Goal: Task Accomplishment & Management: Use online tool/utility

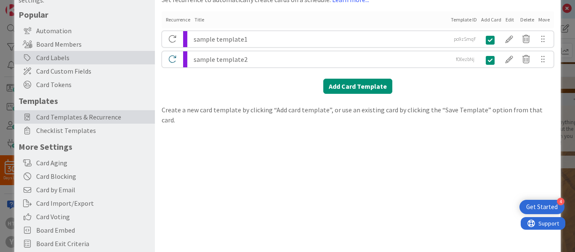
click at [60, 58] on div "Card Labels" at bounding box center [84, 57] width 140 height 13
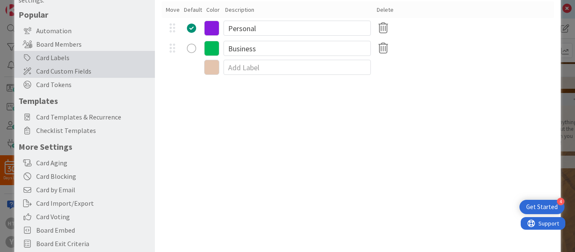
click at [79, 72] on span "Card Custom Fields" at bounding box center [93, 71] width 114 height 10
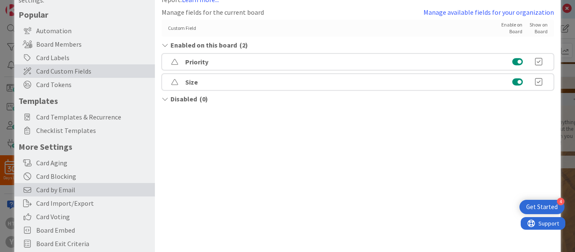
click at [61, 188] on span "Card by Email" at bounding box center [93, 190] width 114 height 10
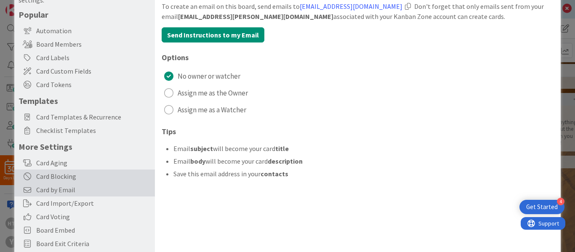
click at [61, 175] on div "Card Blocking" at bounding box center [84, 176] width 140 height 13
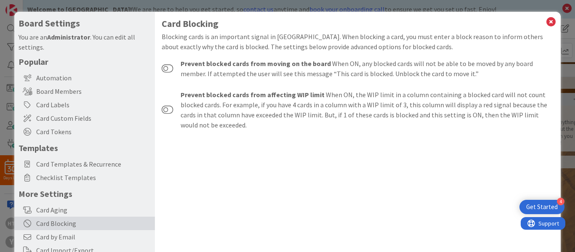
click at [545, 11] on div "Board Settings You are an Administrator . You can edit all settings. Popular Au…" at bounding box center [287, 126] width 575 height 252
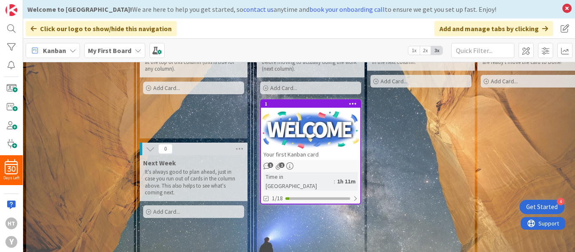
scroll to position [81, 0]
click at [269, 165] on span "1" at bounding box center [270, 164] width 5 height 5
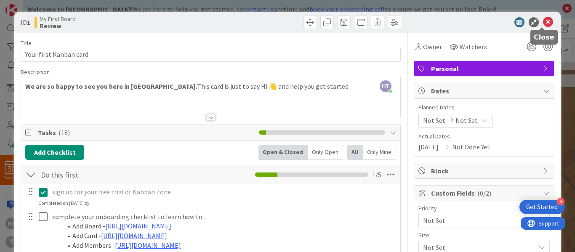
click at [543, 21] on icon at bounding box center [548, 22] width 10 height 10
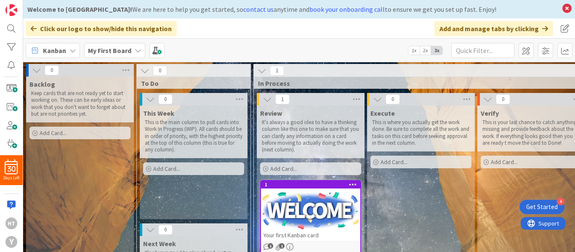
scroll to position [0, 8]
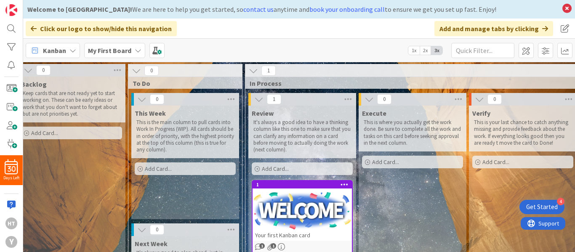
click at [110, 51] on b "My First Board" at bounding box center [109, 50] width 43 height 8
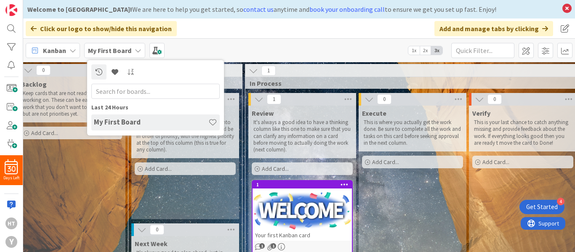
click at [127, 125] on h4 "My First Board" at bounding box center [151, 122] width 114 height 8
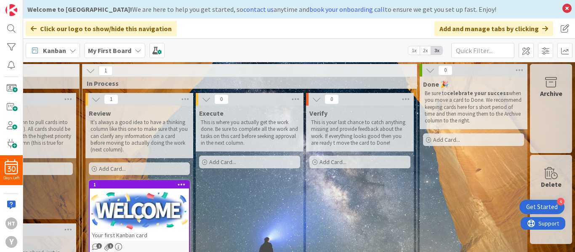
scroll to position [0, 0]
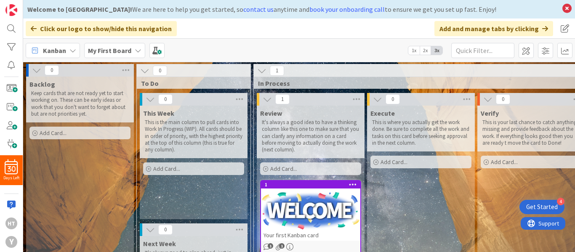
click at [535, 204] on div "Get Started" at bounding box center [542, 207] width 32 height 8
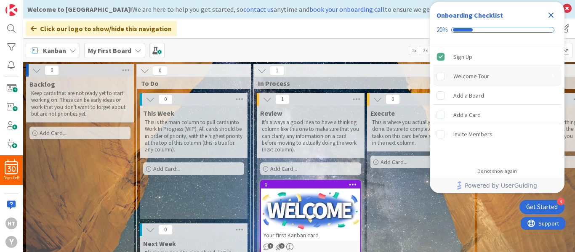
click at [440, 77] on rect "Welcome Tour is incomplete." at bounding box center [441, 76] width 8 height 8
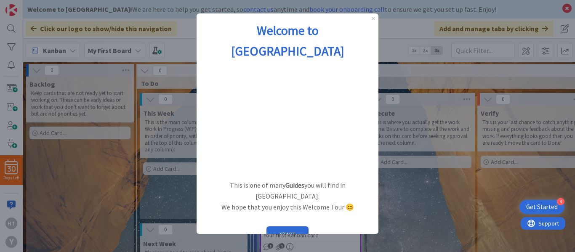
click at [373, 16] on div "Welcome to Kanban Zone" at bounding box center [287, 40] width 182 height 54
click at [373, 19] on icon "Close Preview" at bounding box center [372, 18] width 3 height 3
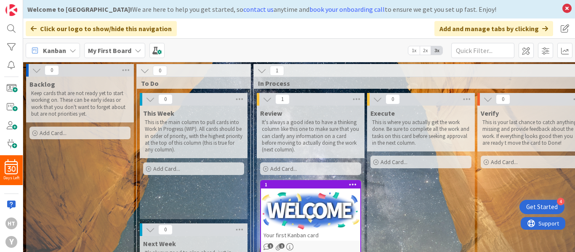
click at [540, 206] on div "Get Started" at bounding box center [542, 207] width 32 height 8
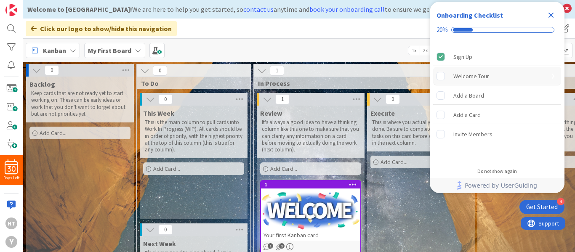
click at [440, 75] on rect "Welcome Tour is incomplete." at bounding box center [441, 76] width 8 height 8
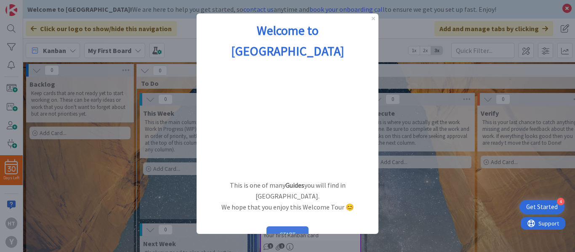
click at [286, 226] on button "START" at bounding box center [287, 234] width 42 height 16
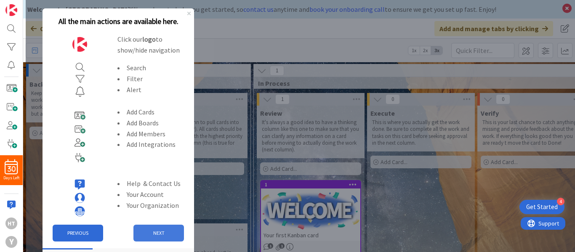
click at [155, 231] on button "NEXT" at bounding box center [158, 233] width 50 height 17
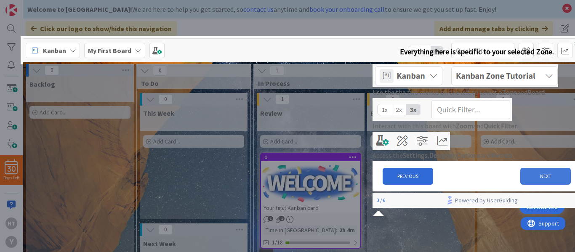
click at [537, 185] on button "NEXT" at bounding box center [545, 176] width 50 height 17
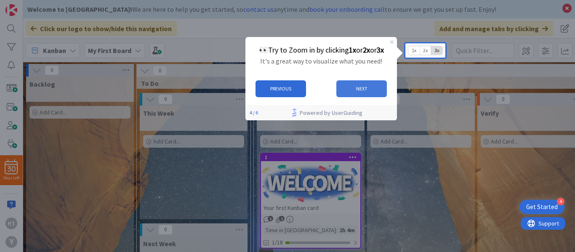
click at [363, 82] on button "NEXT" at bounding box center [361, 88] width 50 height 17
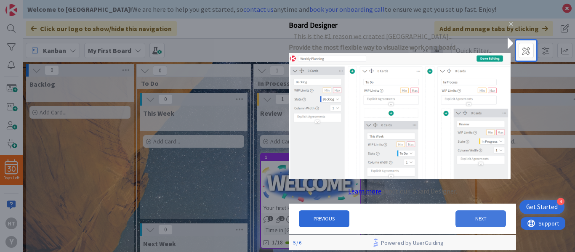
click at [468, 220] on button "NEXT" at bounding box center [480, 218] width 50 height 17
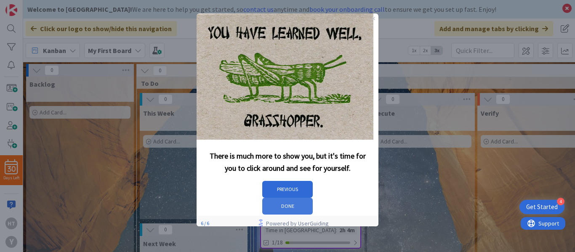
click at [313, 199] on button "DONE" at bounding box center [287, 206] width 50 height 17
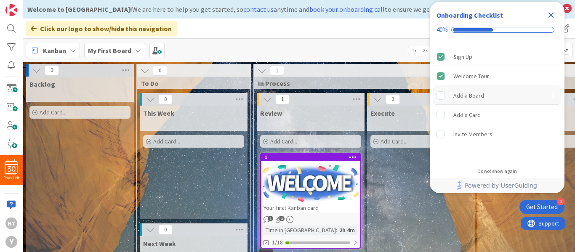
click at [441, 95] on rect "Add a Board is incomplete." at bounding box center [441, 95] width 8 height 8
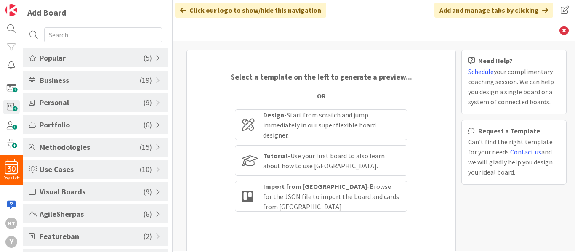
click at [129, 101] on span "Personal" at bounding box center [92, 102] width 104 height 11
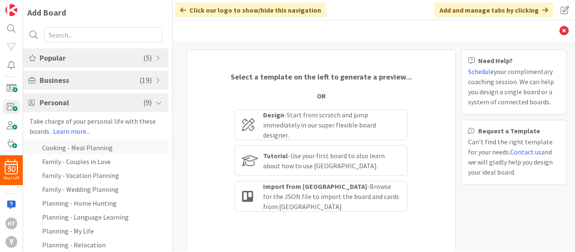
click at [103, 150] on li "Cooking - Meal Planning" at bounding box center [95, 147] width 145 height 14
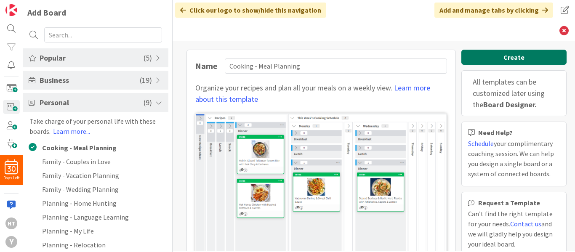
click at [496, 53] on button "Create" at bounding box center [513, 57] width 105 height 15
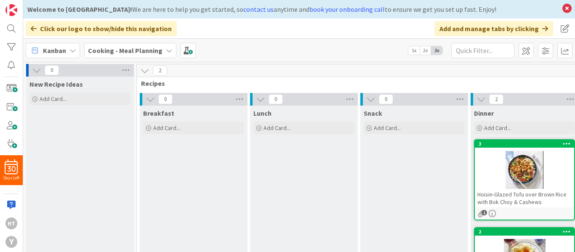
click at [149, 100] on icon at bounding box center [150, 99] width 9 height 9
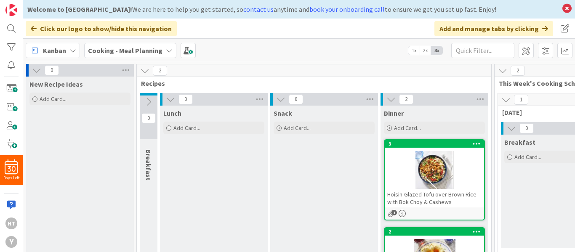
click at [150, 102] on icon at bounding box center [148, 101] width 9 height 9
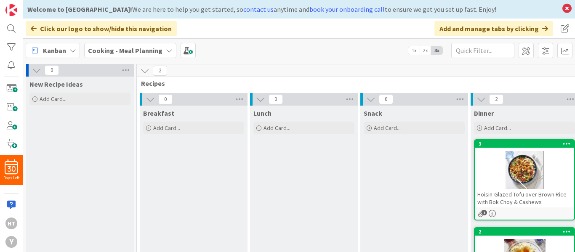
click at [150, 102] on icon at bounding box center [150, 99] width 9 height 9
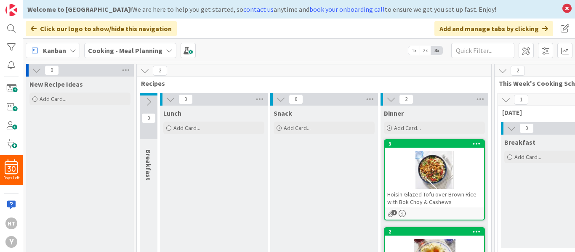
click at [170, 101] on icon at bounding box center [170, 99] width 9 height 9
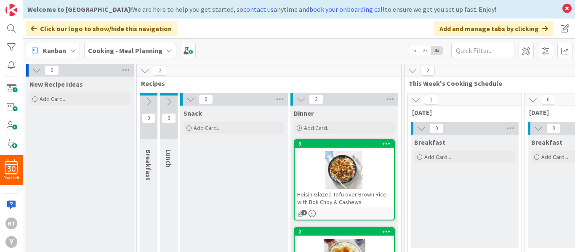
click at [169, 102] on icon at bounding box center [168, 101] width 9 height 9
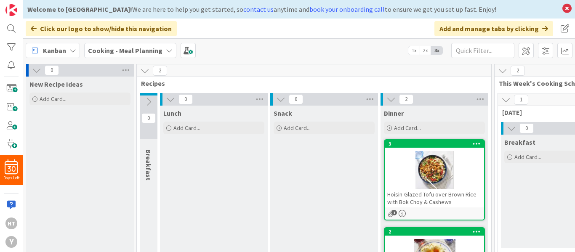
click at [148, 101] on icon at bounding box center [148, 101] width 9 height 9
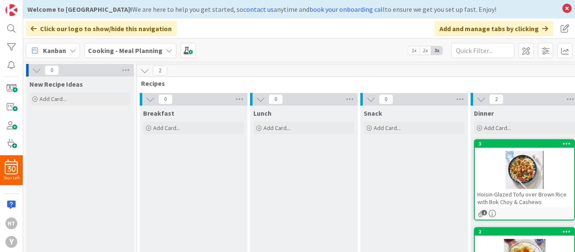
click at [155, 52] on b "Cooking - Meal Planning" at bounding box center [125, 50] width 74 height 8
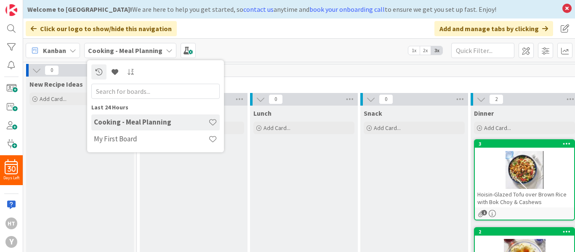
click at [129, 124] on h4 "Cooking - Meal Planning" at bounding box center [151, 122] width 114 height 8
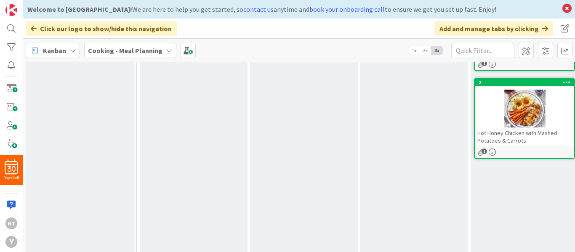
scroll to position [0, 17]
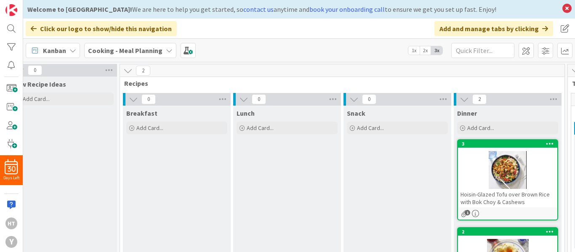
click at [111, 51] on b "Cooking - Meal Planning" at bounding box center [125, 50] width 74 height 8
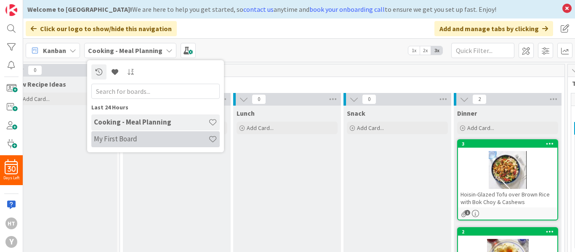
click at [116, 137] on h4 "My First Board" at bounding box center [151, 139] width 114 height 8
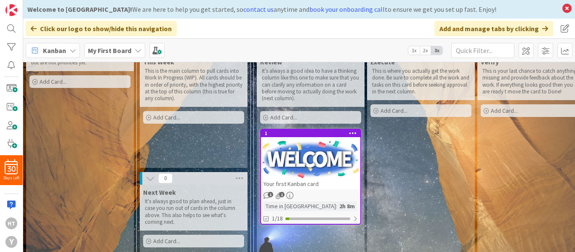
scroll to position [53, 0]
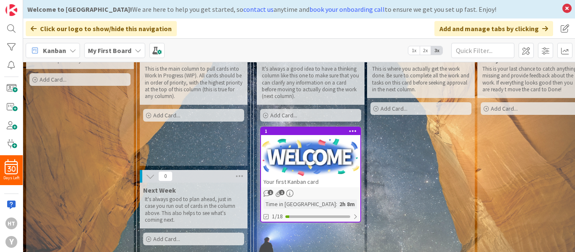
click at [291, 206] on div "Time in [GEOGRAPHIC_DATA]" at bounding box center [299, 203] width 72 height 9
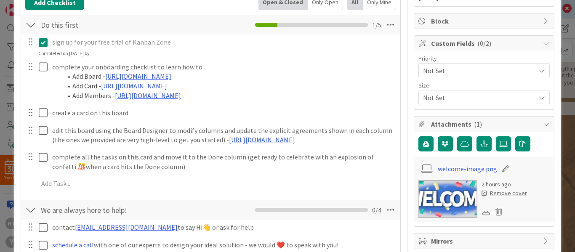
scroll to position [212, 0]
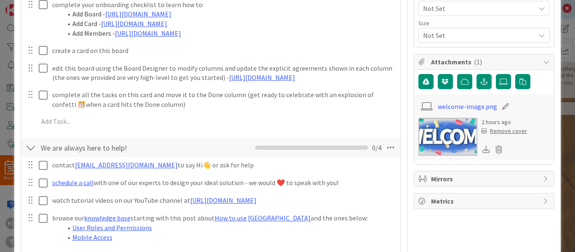
click at [463, 181] on span "Mirrors" at bounding box center [485, 179] width 108 height 10
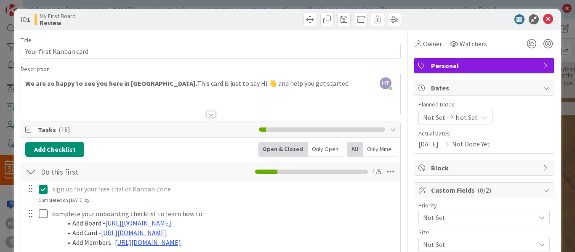
scroll to position [0, 0]
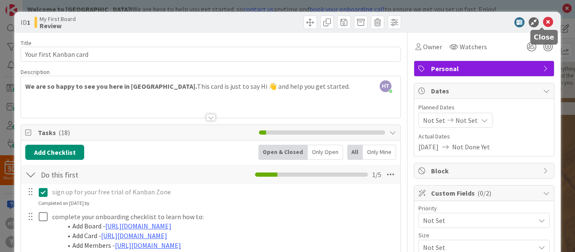
click at [543, 21] on icon at bounding box center [548, 22] width 10 height 10
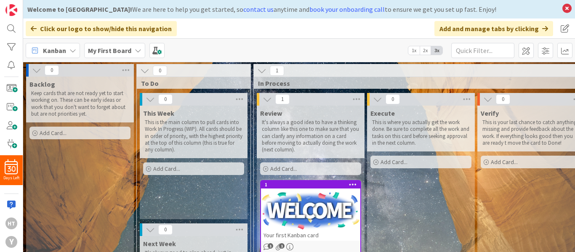
click at [265, 100] on icon at bounding box center [266, 99] width 9 height 9
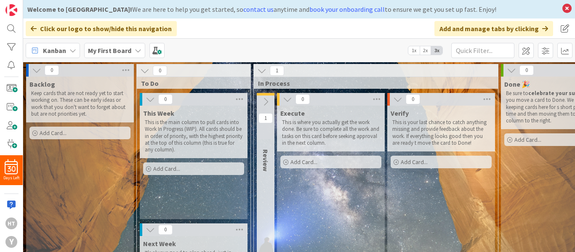
click at [266, 99] on icon at bounding box center [265, 101] width 9 height 9
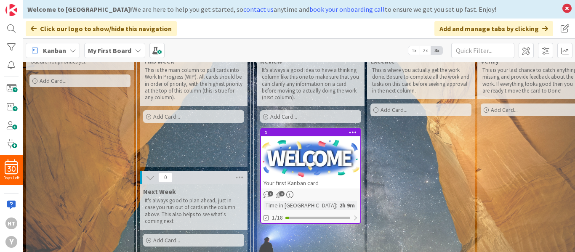
scroll to position [53, 0]
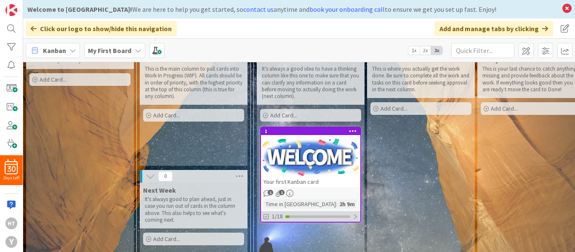
click at [267, 215] on icon at bounding box center [266, 217] width 6 height 6
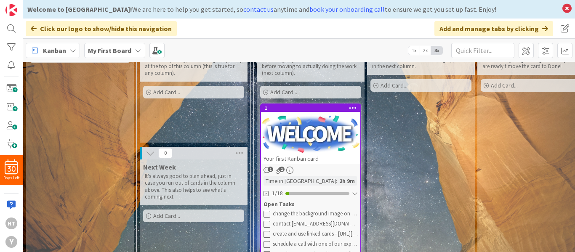
scroll to position [0, 0]
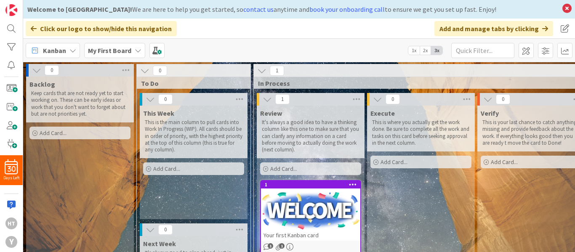
click at [117, 48] on b "My First Board" at bounding box center [109, 50] width 43 height 8
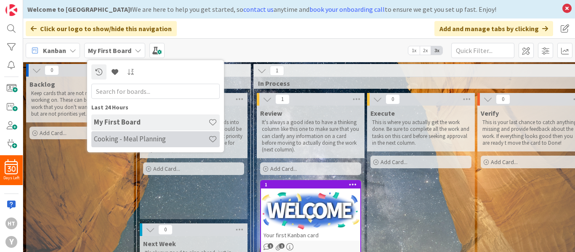
click at [111, 140] on h4 "Cooking - Meal Planning" at bounding box center [151, 139] width 114 height 8
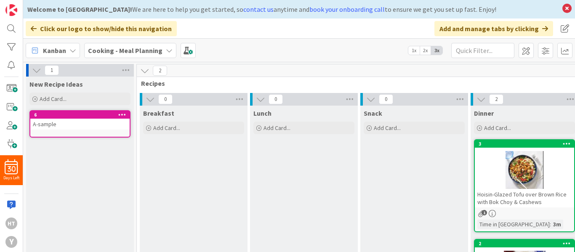
click at [121, 114] on icon at bounding box center [122, 114] width 8 height 6
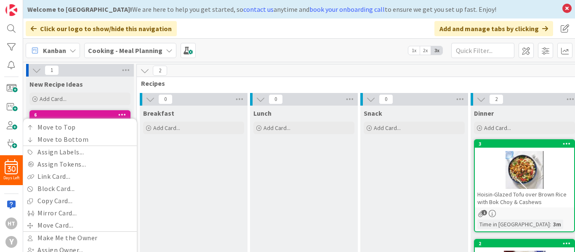
click at [214, 79] on div "2 Recipes" at bounding box center [359, 76] width 444 height 24
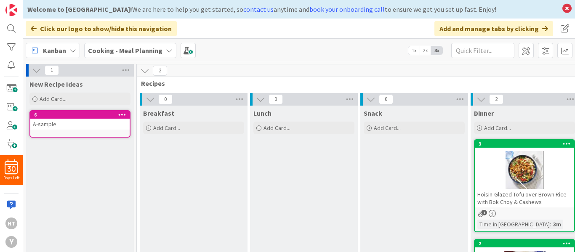
click at [143, 46] on b "Cooking - Meal Planning" at bounding box center [125, 50] width 74 height 8
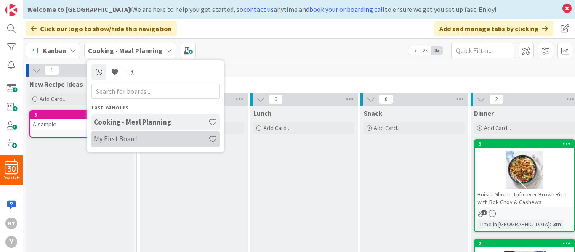
click at [120, 139] on h4 "My First Board" at bounding box center [151, 139] width 114 height 8
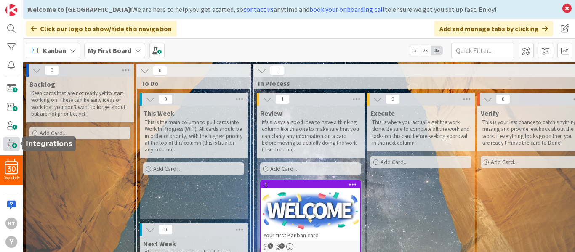
click at [14, 143] on span at bounding box center [11, 144] width 17 height 14
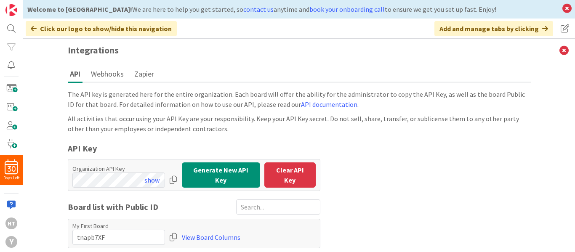
scroll to position [27, 0]
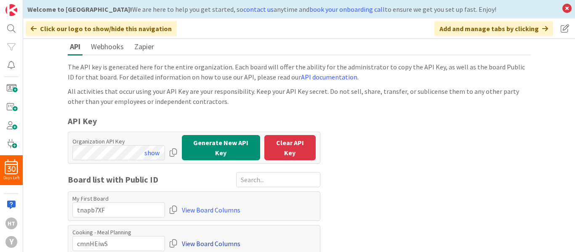
click at [214, 241] on link "View Board Columns" at bounding box center [211, 243] width 58 height 15
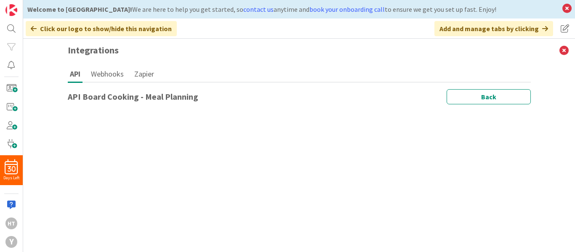
scroll to position [0, 0]
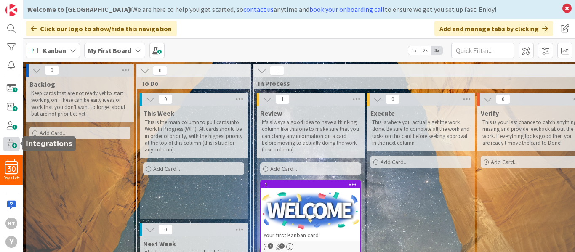
click at [11, 144] on span at bounding box center [11, 144] width 17 height 14
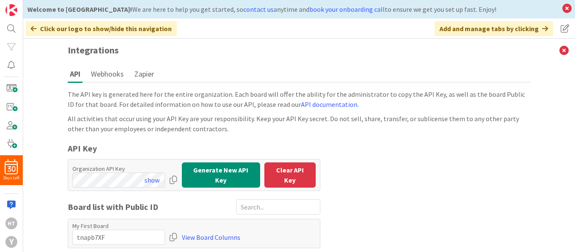
scroll to position [27, 0]
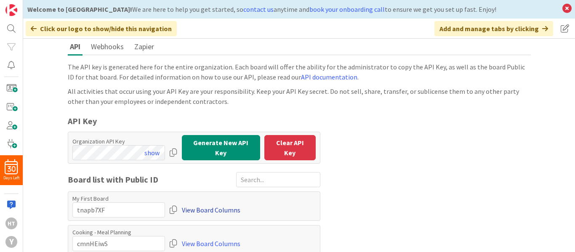
click at [204, 207] on link "View Board Columns" at bounding box center [211, 209] width 58 height 15
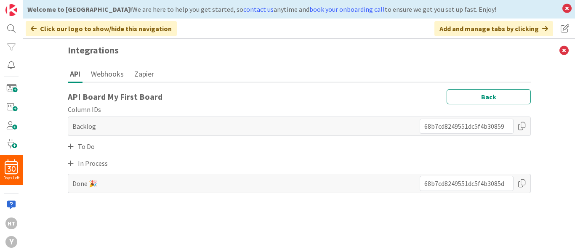
scroll to position [0, 0]
click at [72, 164] on icon at bounding box center [71, 163] width 6 height 7
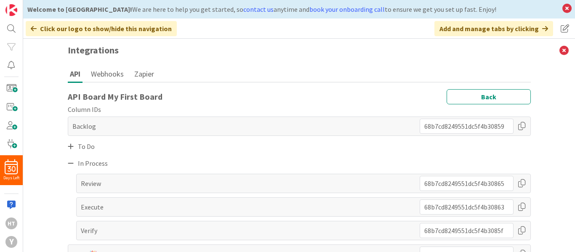
scroll to position [12, 0]
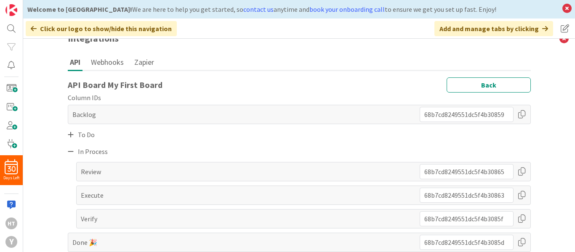
click at [68, 139] on div "To Do" at bounding box center [299, 134] width 463 height 13
click at [68, 138] on div "To Do" at bounding box center [299, 134] width 463 height 13
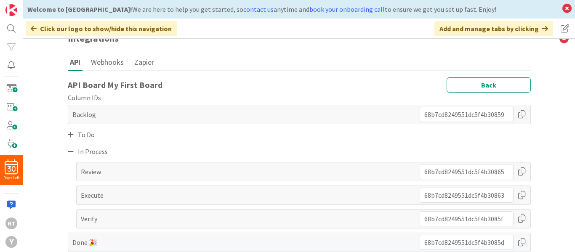
click at [68, 156] on div "In Process" at bounding box center [299, 151] width 463 height 13
click at [68, 155] on div "In Process" at bounding box center [299, 151] width 463 height 13
click at [96, 138] on div "To Do" at bounding box center [299, 134] width 463 height 13
click at [68, 139] on div "To Do" at bounding box center [299, 134] width 463 height 13
click at [69, 156] on div "In Process" at bounding box center [299, 151] width 463 height 13
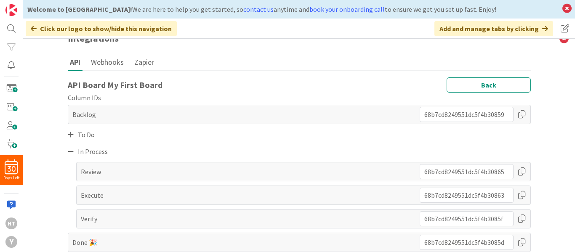
click at [68, 156] on div "In Process" at bounding box center [299, 151] width 463 height 13
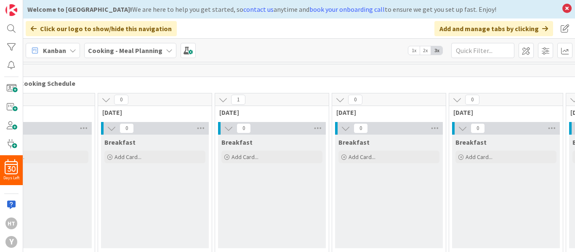
scroll to position [0, 606]
click at [6, 143] on span at bounding box center [11, 144] width 17 height 14
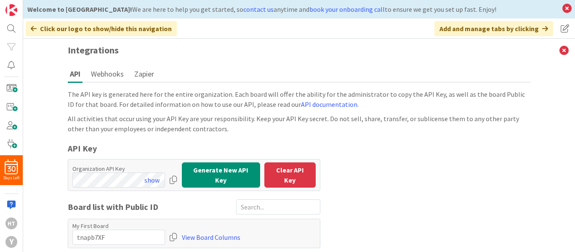
scroll to position [27, 0]
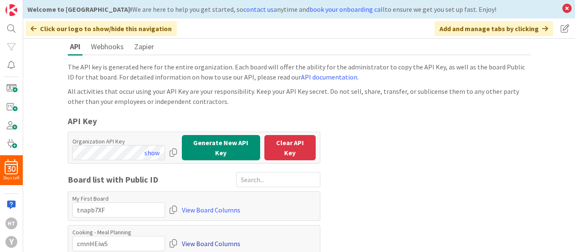
click at [215, 242] on link "View Board Columns" at bounding box center [211, 243] width 58 height 15
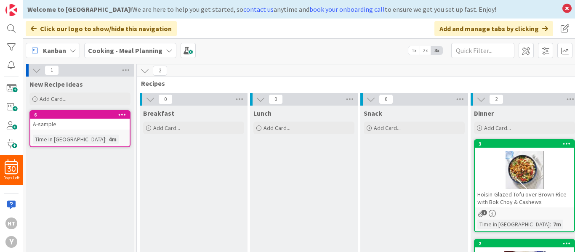
click at [97, 119] on div "A-sample" at bounding box center [79, 124] width 99 height 11
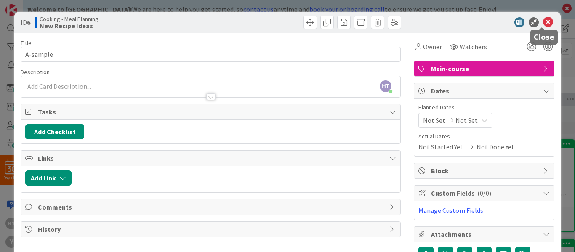
click at [543, 19] on icon at bounding box center [548, 22] width 10 height 10
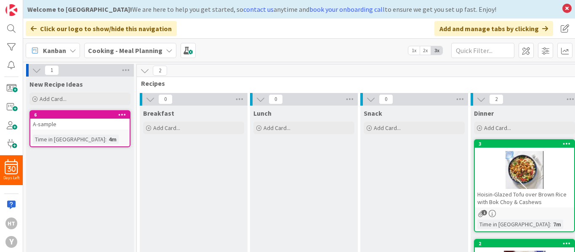
click at [146, 71] on icon at bounding box center [144, 70] width 9 height 9
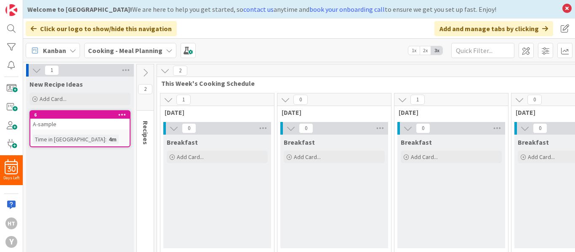
click at [180, 71] on span "2" at bounding box center [180, 71] width 14 height 10
click at [146, 75] on icon at bounding box center [144, 72] width 9 height 9
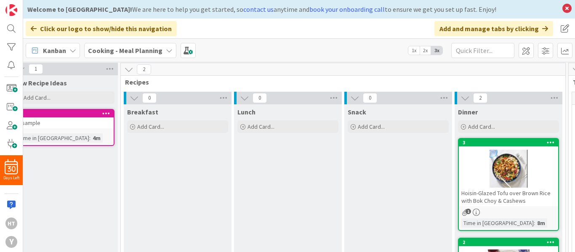
scroll to position [1, 0]
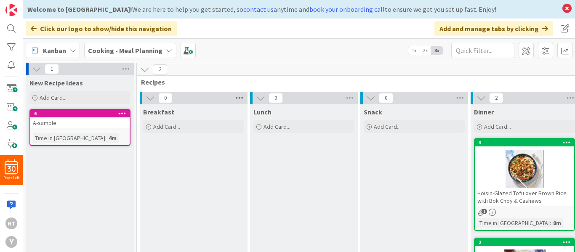
click at [240, 98] on icon at bounding box center [239, 98] width 11 height 13
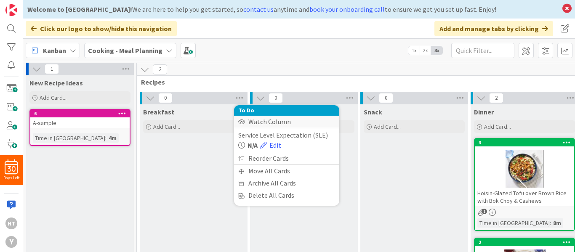
click at [262, 124] on div "Watch Column" at bounding box center [286, 122] width 105 height 12
click at [262, 124] on div "Stop Watching Column" at bounding box center [286, 122] width 105 height 12
click at [262, 124] on div "Watch Column" at bounding box center [286, 122] width 105 height 12
click at [262, 124] on div "Stop Watching Column" at bounding box center [286, 122] width 105 height 12
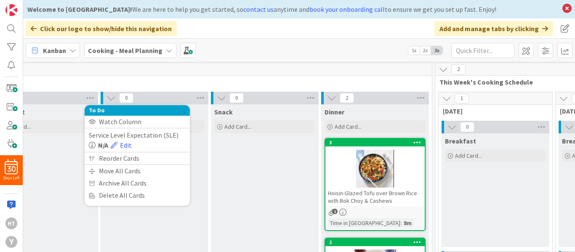
scroll to position [1, 150]
click at [420, 100] on icon at bounding box center [420, 98] width 11 height 13
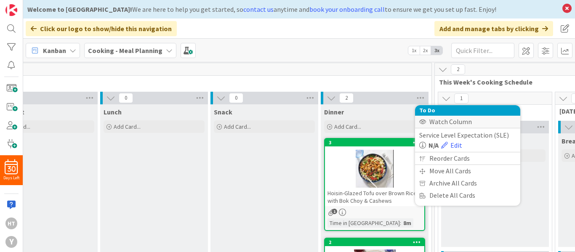
click at [429, 121] on div "Watch Column" at bounding box center [467, 122] width 105 height 12
click at [429, 121] on div "Stop Watching Column" at bounding box center [467, 122] width 105 height 12
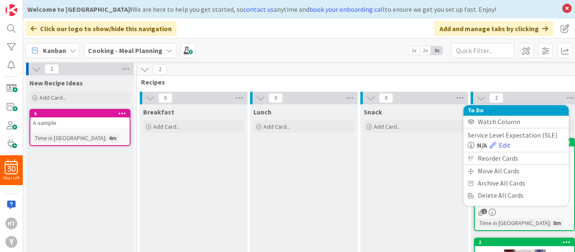
click at [127, 48] on b "Cooking - Meal Planning" at bounding box center [125, 50] width 74 height 8
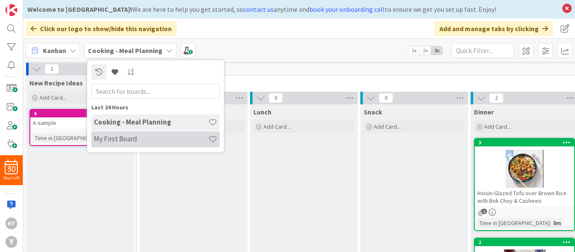
click at [111, 138] on h4 "My First Board" at bounding box center [151, 139] width 114 height 8
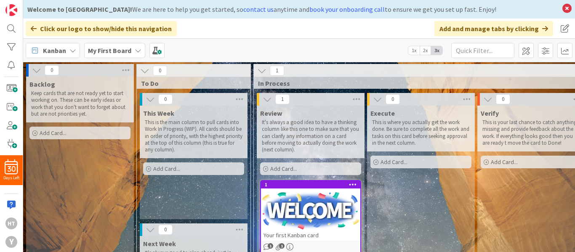
click at [99, 50] on b "My First Board" at bounding box center [109, 50] width 43 height 8
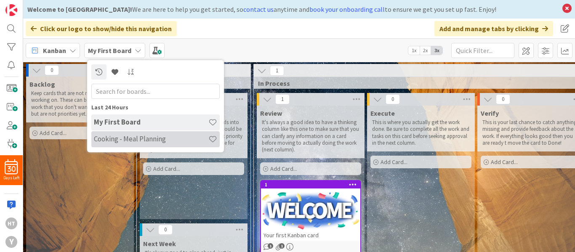
click at [103, 139] on h4 "Cooking - Meal Planning" at bounding box center [151, 139] width 114 height 8
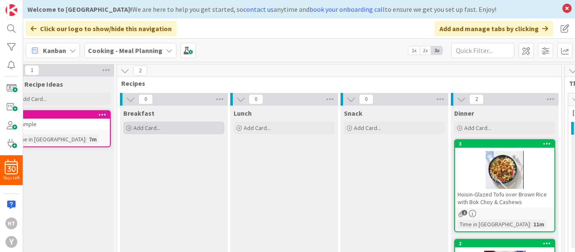
scroll to position [0, 18]
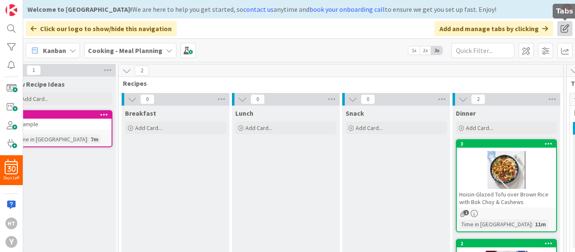
click at [565, 26] on span at bounding box center [564, 28] width 15 height 15
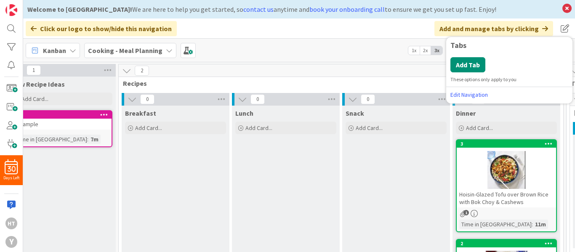
click at [370, 46] on div "Kanban Cooking - Meal Planning 1x 2x 3x" at bounding box center [298, 50] width 551 height 23
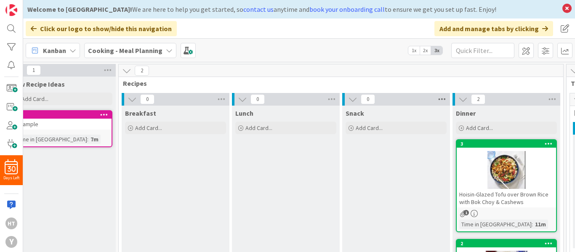
click at [442, 98] on icon at bounding box center [441, 99] width 11 height 13
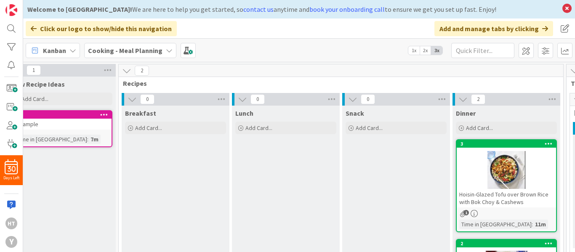
scroll to position [0, 0]
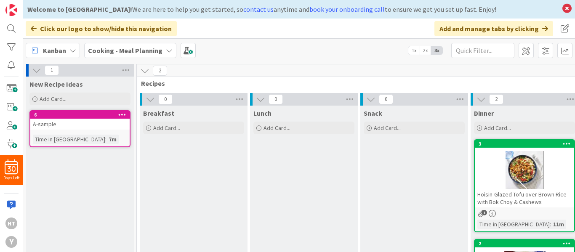
click at [143, 74] on icon at bounding box center [144, 70] width 9 height 9
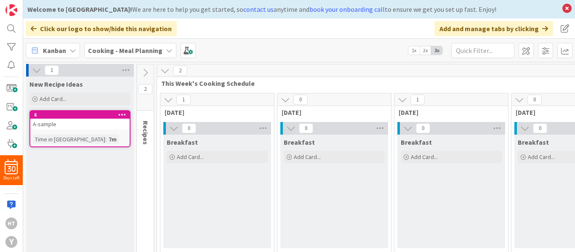
click at [166, 71] on icon at bounding box center [164, 70] width 9 height 9
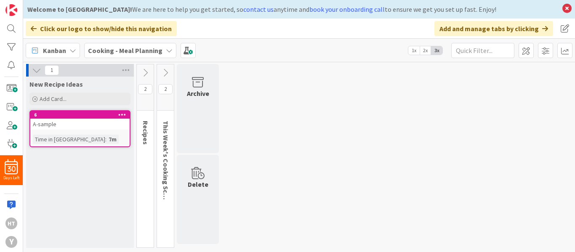
click at [166, 71] on icon at bounding box center [165, 72] width 9 height 9
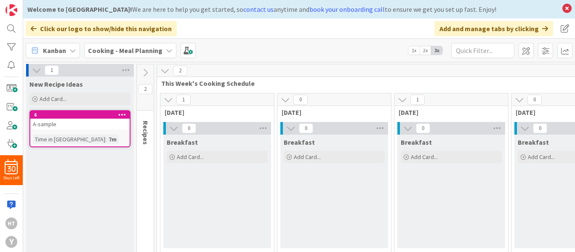
click at [148, 70] on icon at bounding box center [144, 72] width 9 height 9
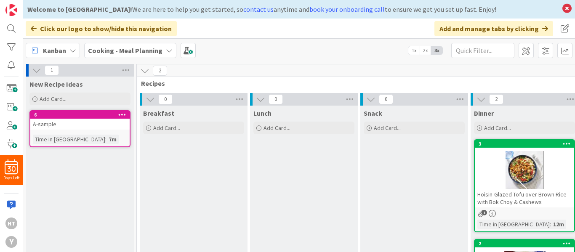
click at [161, 51] on div "Cooking - Meal Planning" at bounding box center [130, 50] width 92 height 15
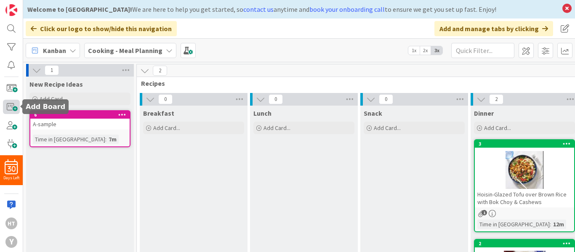
click at [11, 103] on span at bounding box center [11, 107] width 17 height 14
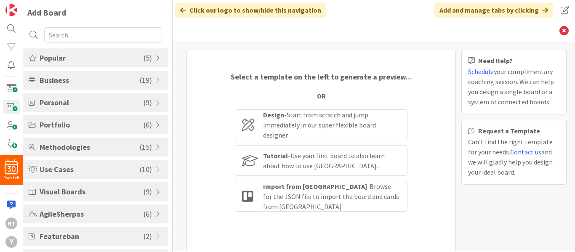
click at [152, 62] on div "Popular ( 5 )" at bounding box center [95, 57] width 145 height 19
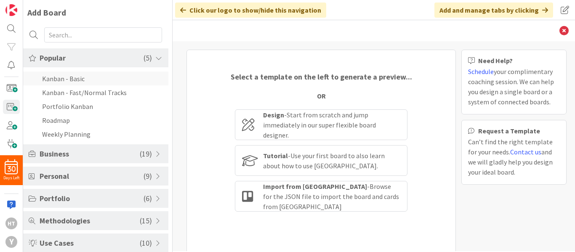
click at [125, 82] on li "Kanban - Basic" at bounding box center [95, 79] width 145 height 14
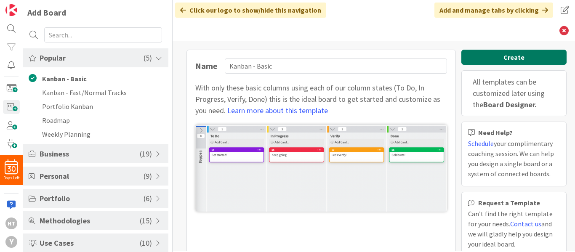
click at [488, 58] on button "Create" at bounding box center [513, 57] width 105 height 15
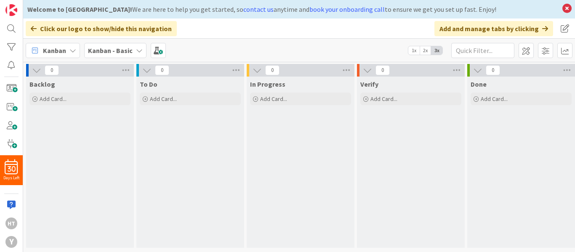
click at [132, 46] on div "Kanban - Basic" at bounding box center [115, 50] width 62 height 15
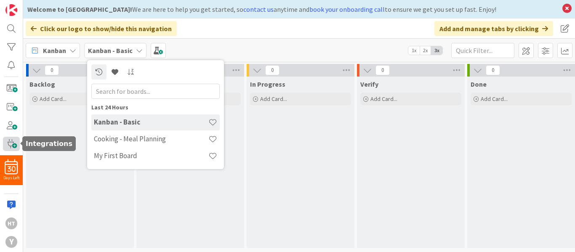
click at [11, 146] on span at bounding box center [11, 144] width 17 height 14
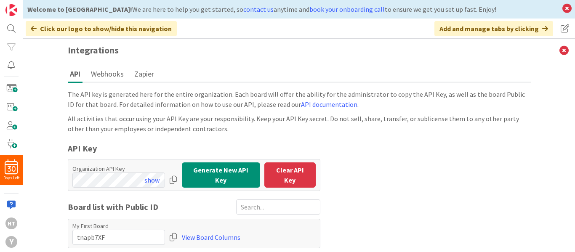
scroll to position [61, 0]
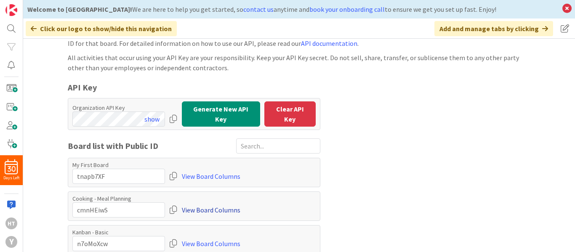
click at [210, 205] on link "View Board Columns" at bounding box center [211, 209] width 58 height 15
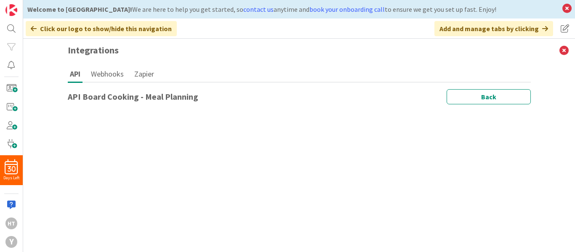
scroll to position [0, 0]
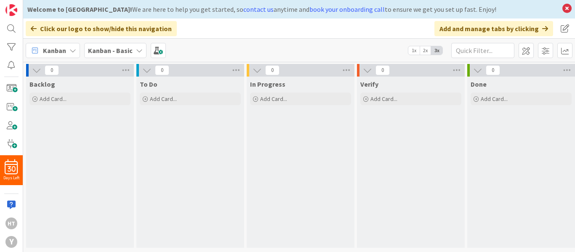
click at [120, 51] on b "Kanban - Basic" at bounding box center [110, 50] width 45 height 8
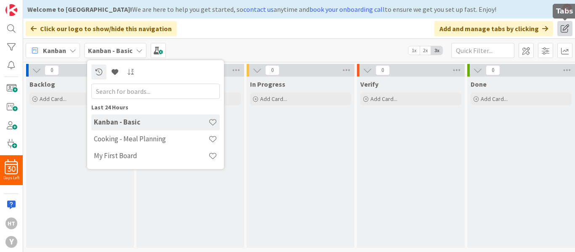
click at [565, 26] on span at bounding box center [564, 28] width 15 height 15
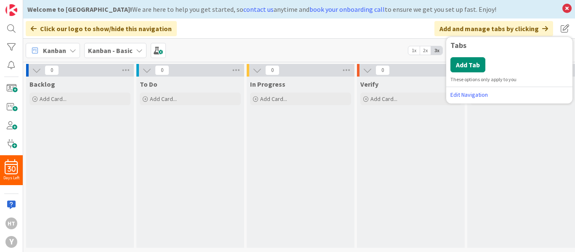
click at [353, 30] on div "Click our logo to show/hide this navigation Add and manage tabs by clicking Tab…" at bounding box center [298, 29] width 551 height 20
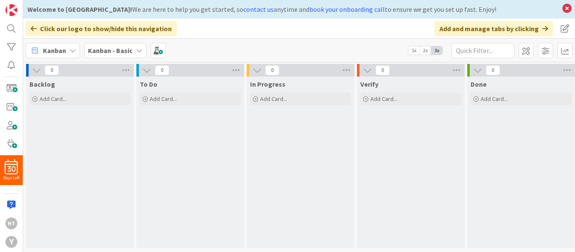
click at [117, 52] on b "Kanban - Basic" at bounding box center [110, 50] width 45 height 8
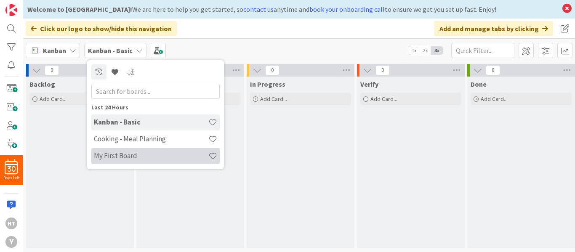
click at [126, 156] on h4 "My First Board" at bounding box center [151, 155] width 114 height 8
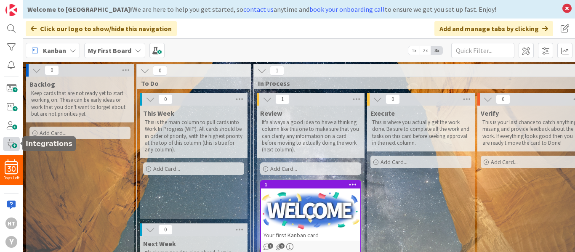
click at [13, 144] on span at bounding box center [11, 144] width 17 height 14
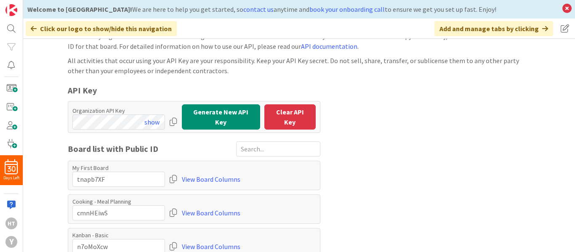
scroll to position [61, 0]
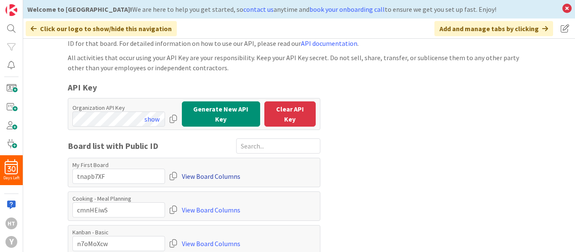
click at [220, 172] on link "View Board Columns" at bounding box center [211, 176] width 58 height 15
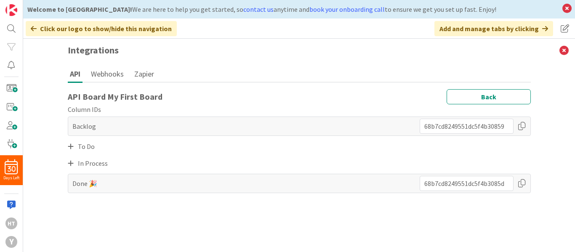
click at [69, 146] on icon at bounding box center [71, 146] width 6 height 7
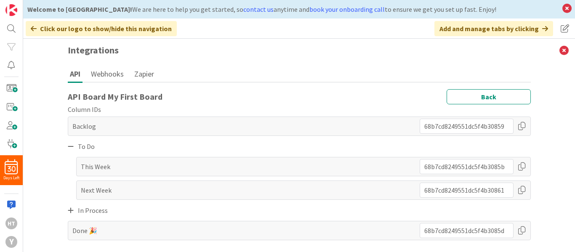
click at [69, 211] on icon at bounding box center [71, 210] width 6 height 7
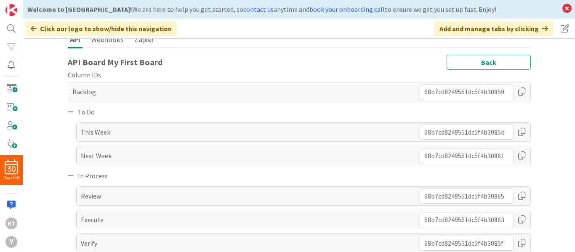
scroll to position [59, 0]
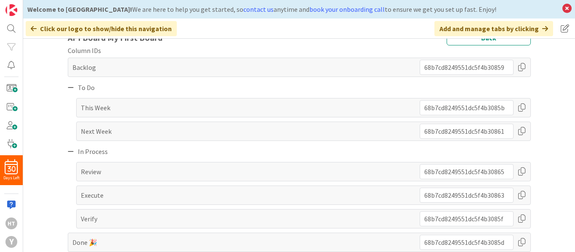
click at [517, 196] on div at bounding box center [521, 195] width 8 height 15
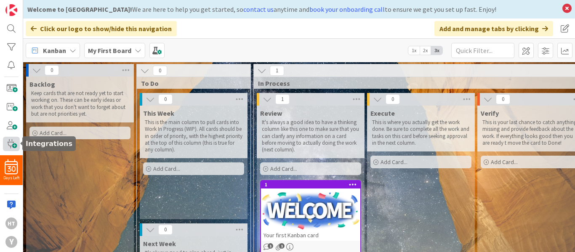
click at [4, 145] on span at bounding box center [11, 144] width 17 height 14
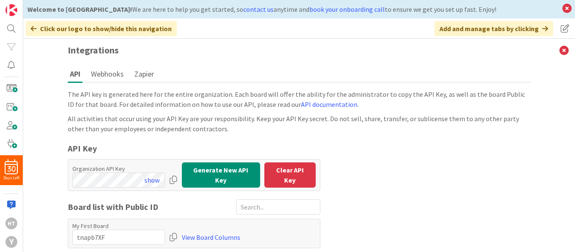
scroll to position [61, 0]
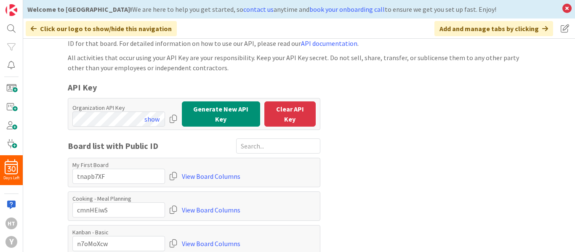
click at [214, 187] on div "The API key is generated here for the entire organization. Each board will offe…" at bounding box center [299, 141] width 463 height 226
click at [212, 184] on div "My First Board View Board Columns" at bounding box center [194, 172] width 252 height 29
click at [193, 174] on link "View Board Columns" at bounding box center [211, 176] width 58 height 15
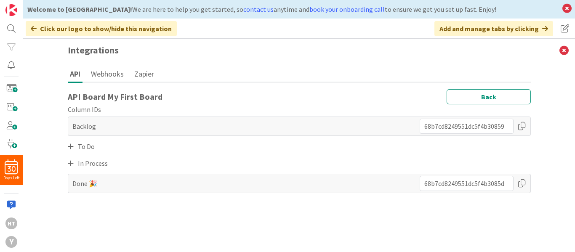
scroll to position [0, 0]
click at [71, 162] on icon at bounding box center [71, 163] width 6 height 7
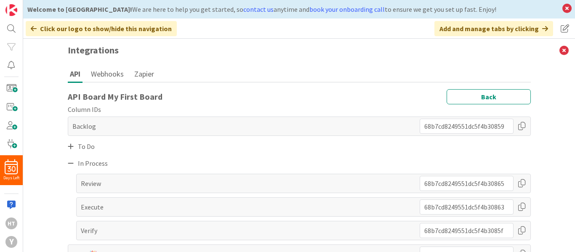
click at [517, 183] on div at bounding box center [521, 183] width 8 height 15
click at [14, 89] on span at bounding box center [11, 88] width 17 height 14
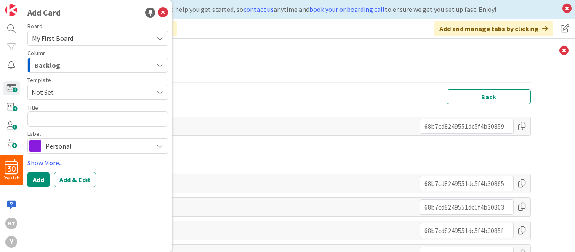
click at [159, 91] on icon at bounding box center [159, 92] width 7 height 7
click at [204, 96] on div "API Board My First Board Back" at bounding box center [299, 96] width 463 height 15
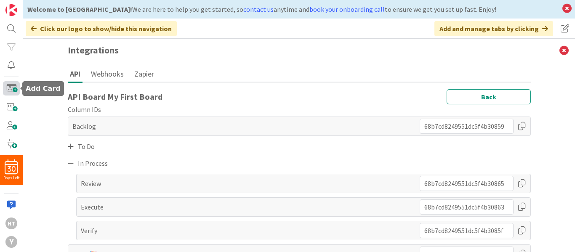
click at [11, 86] on span at bounding box center [11, 88] width 17 height 14
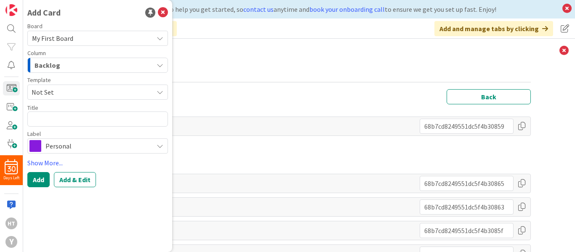
click at [159, 91] on icon at bounding box center [159, 92] width 7 height 7
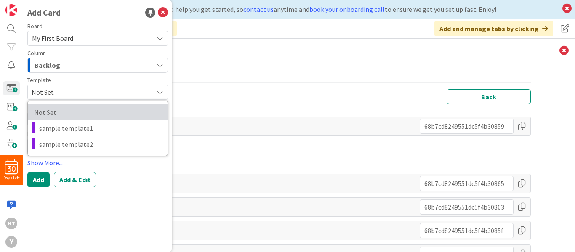
click at [80, 109] on span "Not Set" at bounding box center [95, 112] width 123 height 11
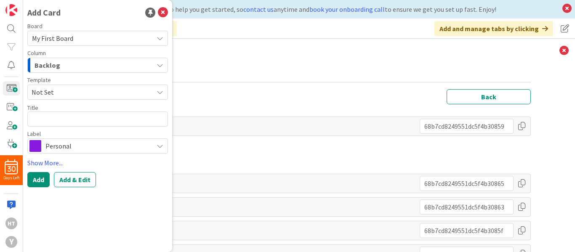
click at [163, 90] on icon at bounding box center [159, 92] width 7 height 7
click at [199, 53] on h3 "Integrations" at bounding box center [299, 50] width 480 height 23
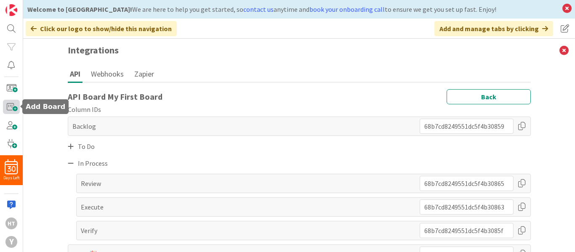
click at [11, 110] on span at bounding box center [11, 107] width 17 height 14
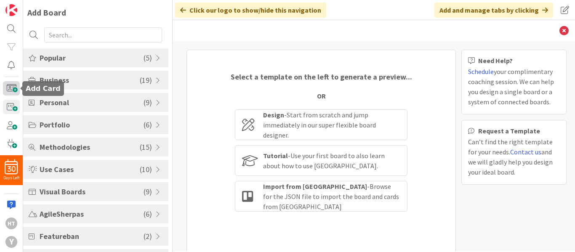
click at [9, 91] on span at bounding box center [11, 88] width 17 height 14
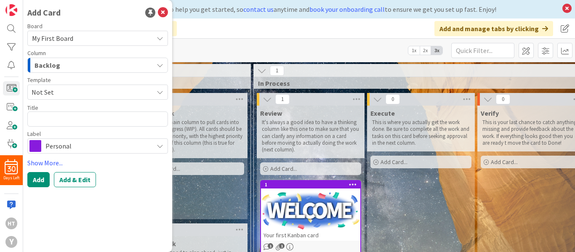
click at [155, 66] on button "Backlog" at bounding box center [97, 65] width 140 height 15
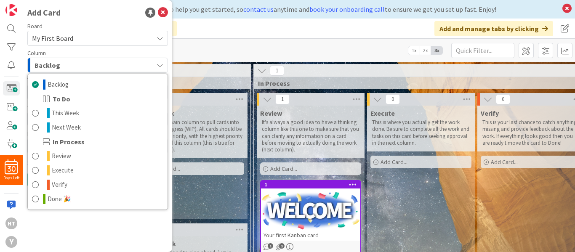
click at [142, 221] on div "Add Card Board My First Board Column Backlog Backlog To Do This Week Next Week …" at bounding box center [97, 126] width 149 height 252
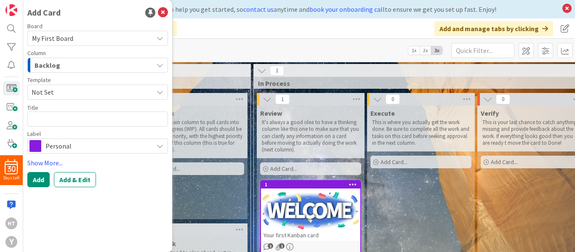
click at [124, 97] on span "Not Set" at bounding box center [89, 92] width 115 height 11
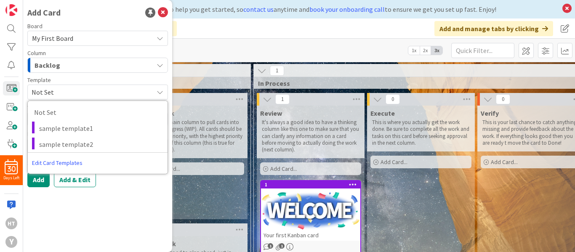
click at [66, 162] on link "Edit Card Templates" at bounding box center [57, 162] width 59 height 15
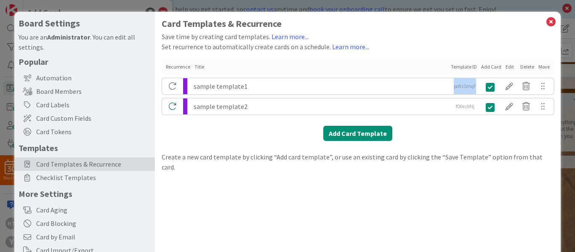
drag, startPoint x: 444, startPoint y: 86, endPoint x: 471, endPoint y: 88, distance: 26.6
click at [471, 88] on div "po9zSmqF" at bounding box center [464, 86] width 29 height 16
copy div "po9zSmqF"
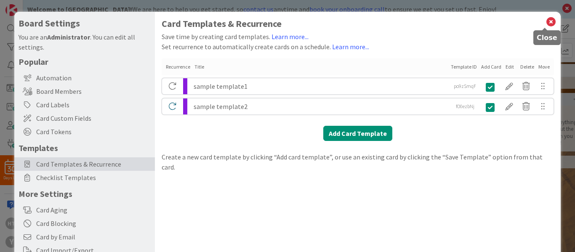
click at [546, 21] on icon at bounding box center [550, 22] width 11 height 12
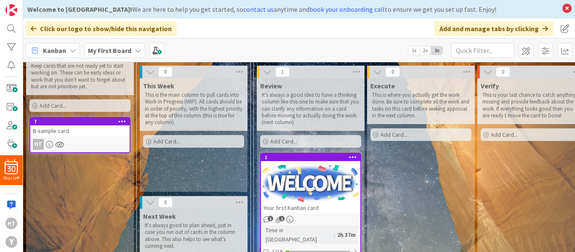
scroll to position [27, 0]
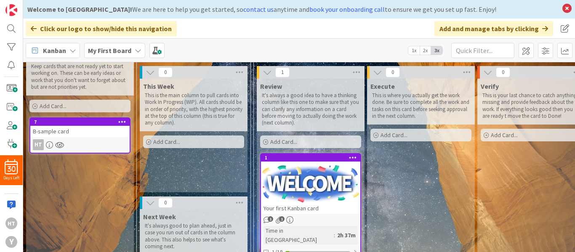
click at [59, 144] on icon at bounding box center [59, 144] width 9 height 7
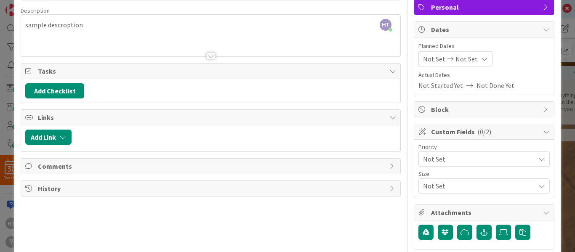
scroll to position [62, 0]
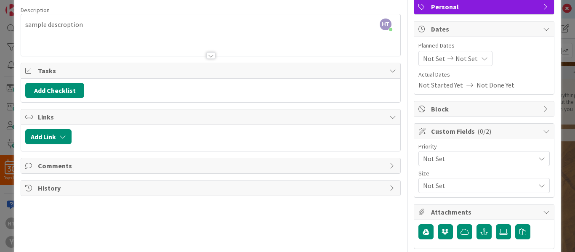
click at [538, 160] on icon at bounding box center [541, 158] width 7 height 7
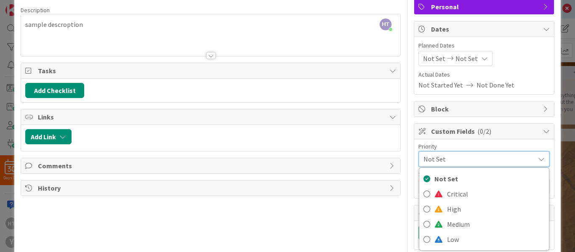
click at [374, 222] on div "Title 13 / 128 B-sample card Description HT [PERSON_NAME] just joined sample de…" at bounding box center [211, 165] width 380 height 389
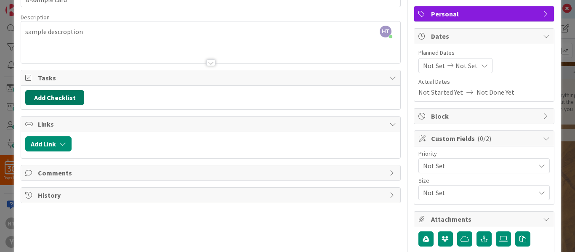
scroll to position [55, 0]
click at [77, 198] on span "History" at bounding box center [211, 195] width 347 height 10
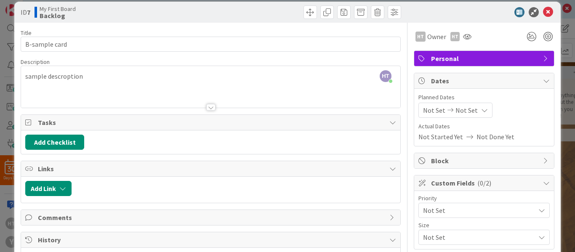
scroll to position [0, 0]
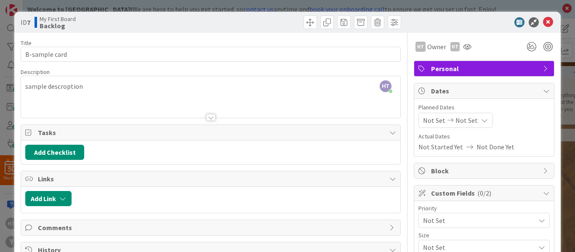
click at [450, 67] on span "Personal" at bounding box center [485, 69] width 108 height 10
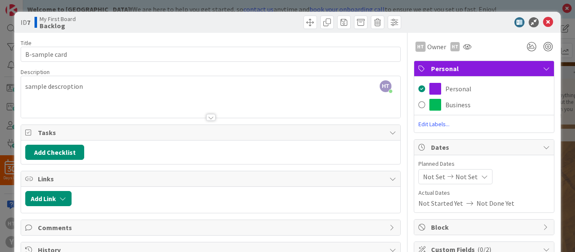
click at [429, 123] on span "Edit Labels..." at bounding box center [484, 124] width 140 height 8
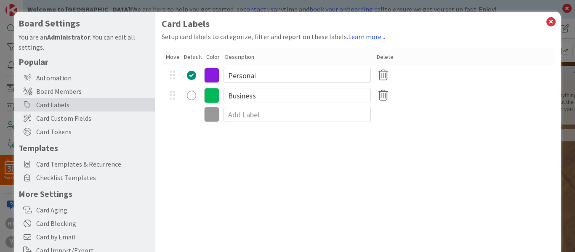
click at [263, 189] on div "Card Labels Setup card labels to categorize, filter and report on these labels.…" at bounding box center [357, 173] width 405 height 323
click at [229, 111] on input at bounding box center [296, 114] width 147 height 15
type input "IMPORTANT"
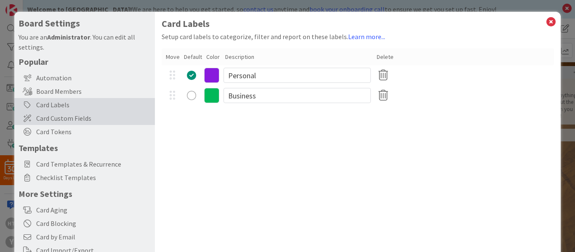
click at [76, 117] on span "Card Custom Fields" at bounding box center [93, 118] width 114 height 10
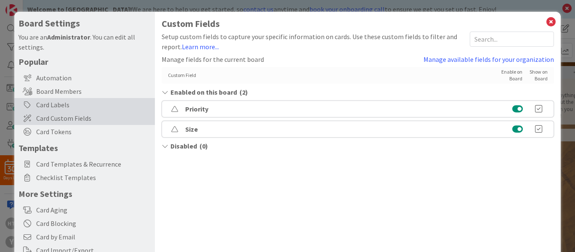
click at [55, 105] on div "Card Labels" at bounding box center [84, 104] width 140 height 13
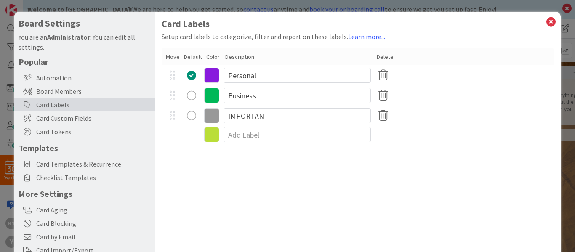
click at [209, 112] on icon at bounding box center [211, 115] width 15 height 15
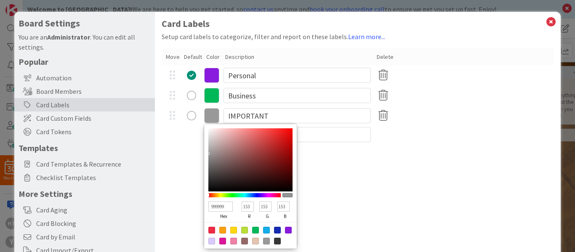
click at [223, 230] on div at bounding box center [222, 230] width 7 height 7
type input "FB9F14"
type input "251"
type input "159"
type input "20"
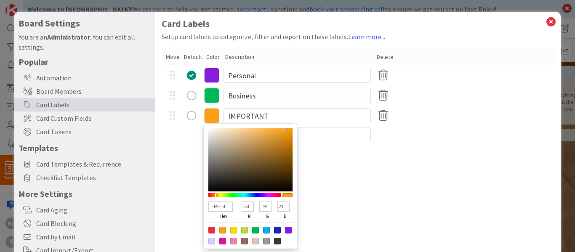
click at [164, 154] on div "Card Labels Setup card labels to categorize, filter and report on these labels.…" at bounding box center [357, 173] width 405 height 323
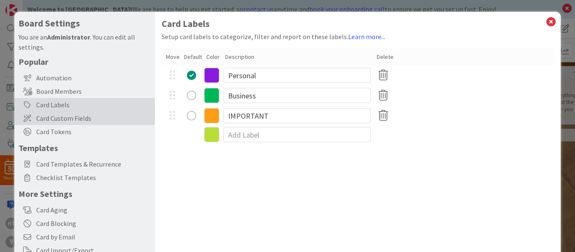
click at [80, 115] on span "Card Custom Fields" at bounding box center [93, 118] width 114 height 10
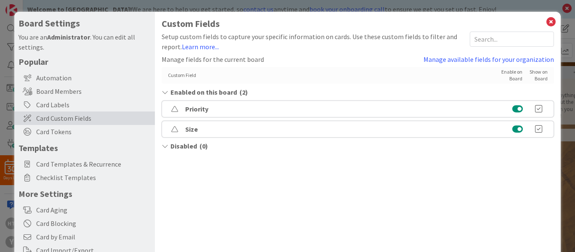
click at [185, 147] on span "Disabled" at bounding box center [183, 146] width 26 height 10
click at [217, 92] on span "Enabled on this board" at bounding box center [203, 92] width 66 height 10
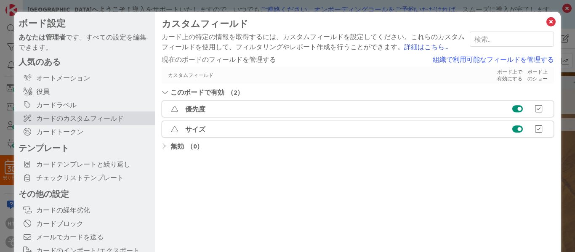
click at [429, 48] on font "詳細はこちら..." at bounding box center [426, 46] width 44 height 8
click at [465, 61] on font "組織で利用可能なフィールドを管理する" at bounding box center [492, 59] width 121 height 8
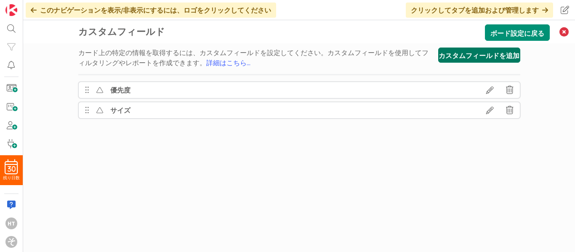
click at [471, 50] on button "カスタムフィールドを追加" at bounding box center [479, 55] width 82 height 15
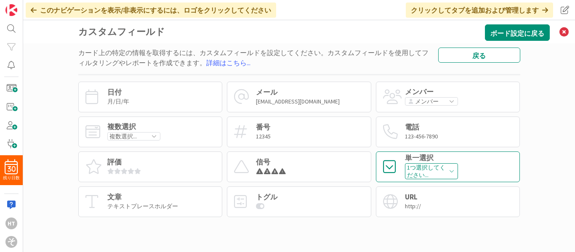
click at [412, 166] on font "1つ選択してください..." at bounding box center [426, 171] width 38 height 15
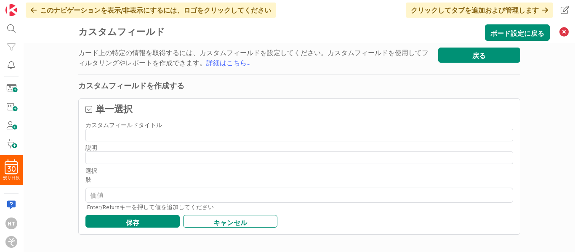
click at [491, 58] on button "戻る" at bounding box center [479, 55] width 82 height 15
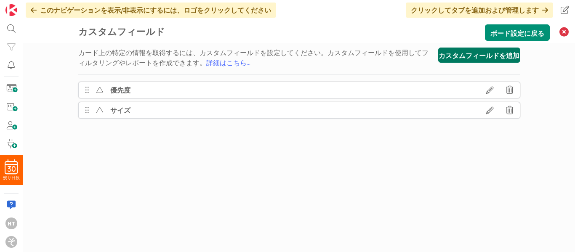
click at [479, 54] on font "カスタムフィールドを追加" at bounding box center [478, 56] width 81 height 8
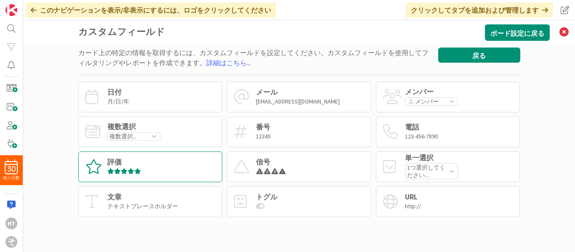
click at [167, 165] on div "評価" at bounding box center [150, 166] width 144 height 31
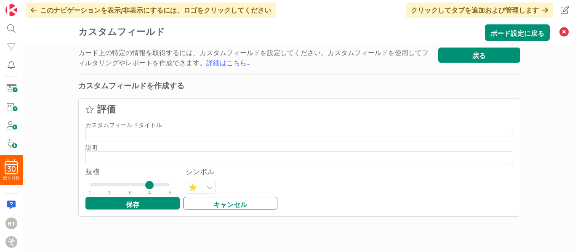
click at [491, 54] on button "戻る" at bounding box center [479, 55] width 82 height 15
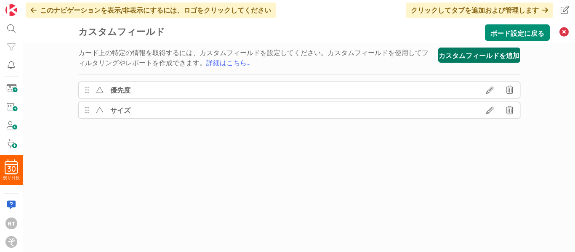
click at [470, 52] on font "カスタムフィールドを追加" at bounding box center [478, 56] width 81 height 8
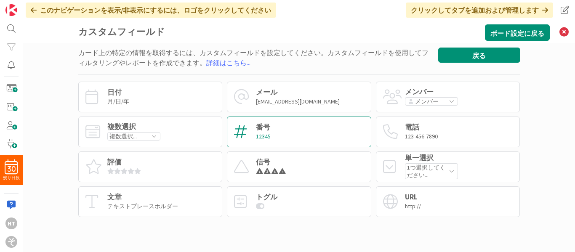
click at [264, 130] on font "番号" at bounding box center [263, 126] width 14 height 9
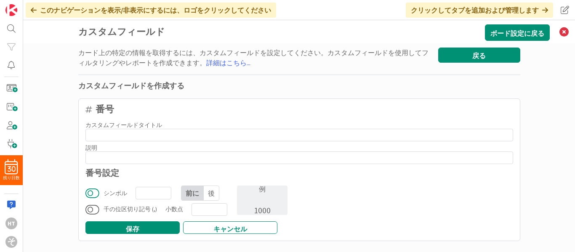
click at [86, 193] on button at bounding box center [92, 193] width 14 height 11
click at [87, 212] on button at bounding box center [92, 209] width 14 height 11
click at [145, 195] on input at bounding box center [153, 193] width 36 height 13
click at [93, 193] on button at bounding box center [92, 193] width 14 height 11
click at [91, 209] on button at bounding box center [92, 209] width 14 height 11
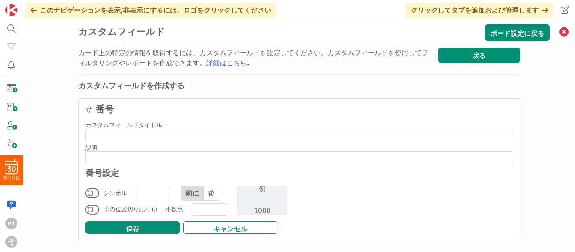
click at [498, 53] on button "戻る" at bounding box center [479, 55] width 82 height 15
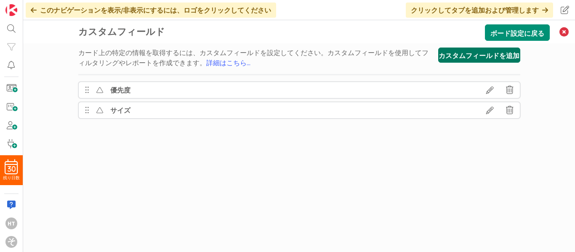
click at [471, 54] on font "カスタムフィールドを追加" at bounding box center [478, 56] width 81 height 8
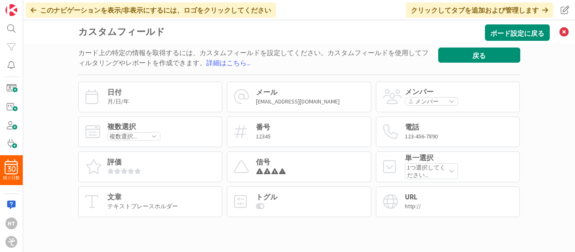
click at [472, 54] on font "戻る" at bounding box center [478, 56] width 13 height 8
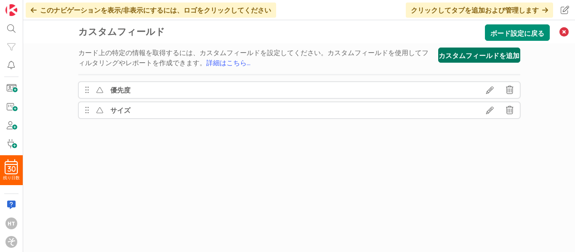
click at [470, 58] on font "カスタムフィールドを追加" at bounding box center [478, 56] width 81 height 8
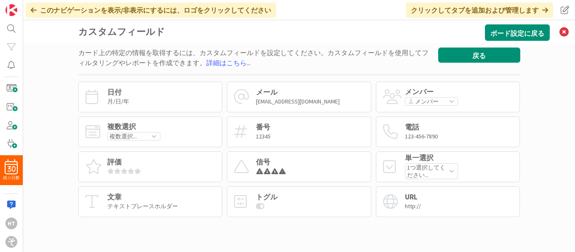
click at [472, 58] on font "戻る" at bounding box center [478, 56] width 13 height 8
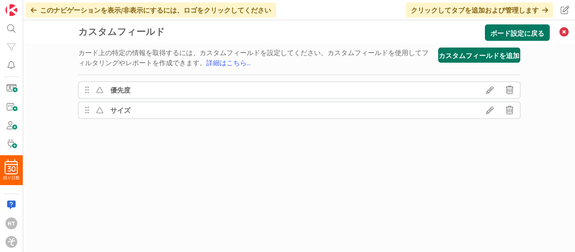
click at [526, 33] on font "ボード設定に戻る" at bounding box center [517, 33] width 54 height 8
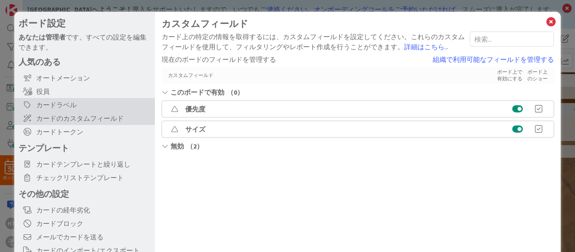
click at [66, 103] on font "カードラベル" at bounding box center [56, 105] width 40 height 8
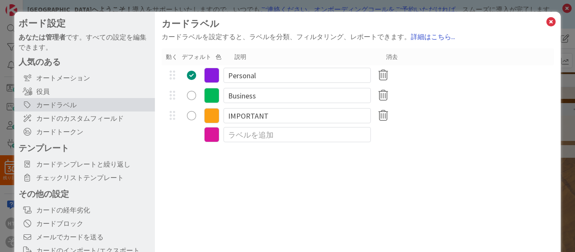
click at [428, 35] on font "詳細はこちら..." at bounding box center [433, 36] width 44 height 8
click at [545, 21] on icon at bounding box center [550, 22] width 11 height 12
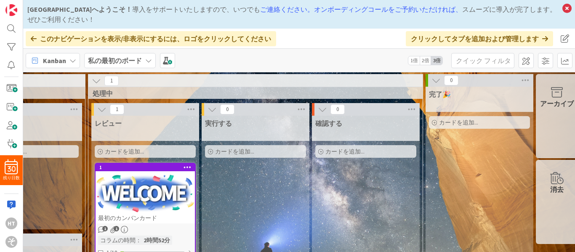
scroll to position [0, 165]
click at [424, 59] on font "2倍" at bounding box center [425, 60] width 8 height 6
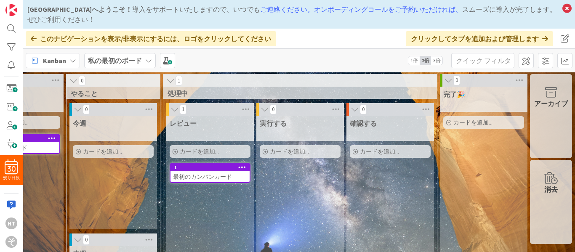
scroll to position [0, 0]
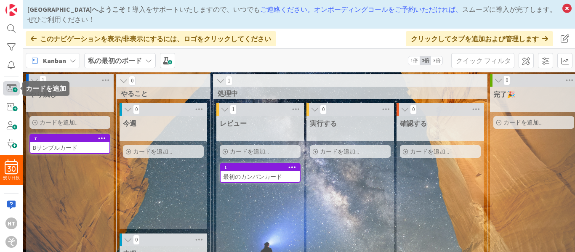
click at [13, 91] on span at bounding box center [11, 88] width 17 height 14
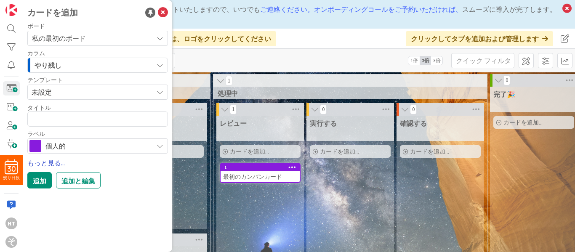
click at [56, 161] on font "もっと見る..." at bounding box center [45, 163] width 37 height 8
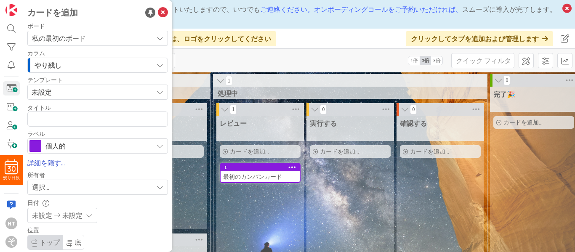
click at [144, 148] on div "個人的" at bounding box center [97, 145] width 140 height 15
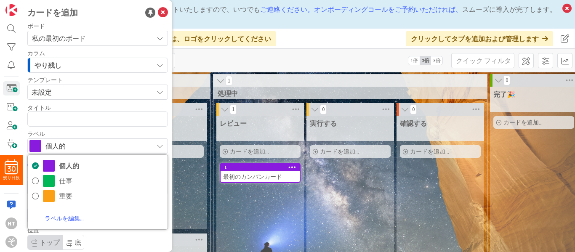
click at [191, 172] on div "今週 カードを追加..." at bounding box center [162, 173] width 87 height 114
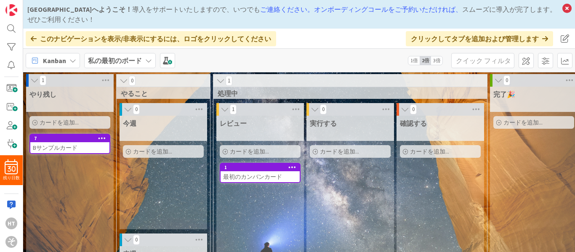
click at [46, 142] on div "7" at bounding box center [69, 139] width 79 height 8
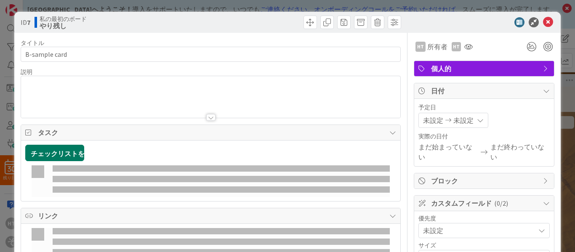
click at [63, 146] on button "チェックリストを追加" at bounding box center [54, 153] width 59 height 16
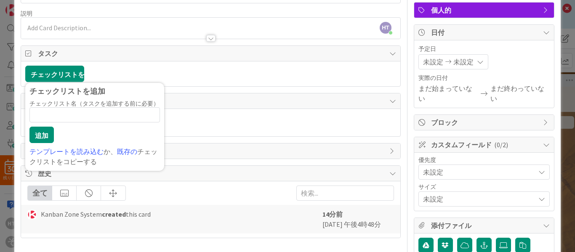
scroll to position [60, 0]
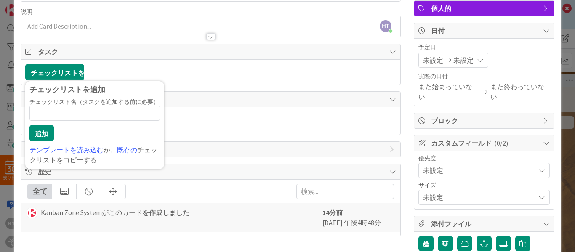
click at [538, 169] on icon at bounding box center [541, 170] width 7 height 7
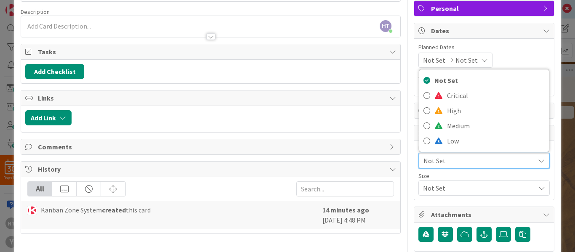
click at [405, 180] on div "Title 13 / 128 B-sample card Description HT [PERSON_NAME] just joined ht Owner …" at bounding box center [287, 167] width 533 height 389
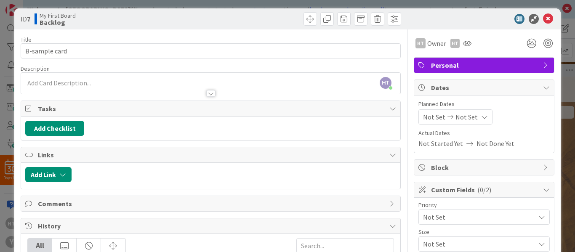
scroll to position [0, 0]
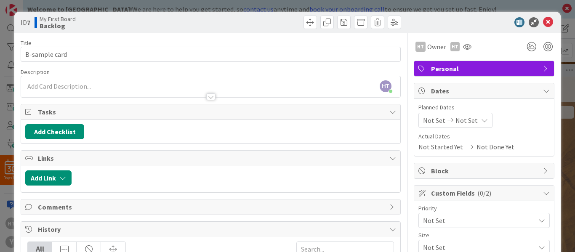
click at [529, 66] on span "Personal" at bounding box center [485, 69] width 108 height 10
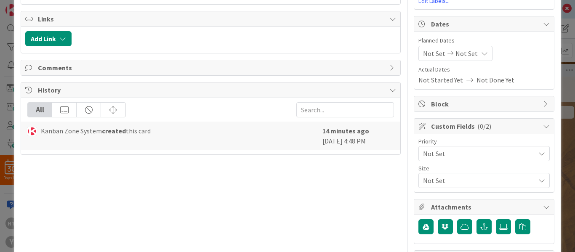
scroll to position [140, 0]
click at [476, 156] on span "Not Set" at bounding box center [477, 153] width 108 height 12
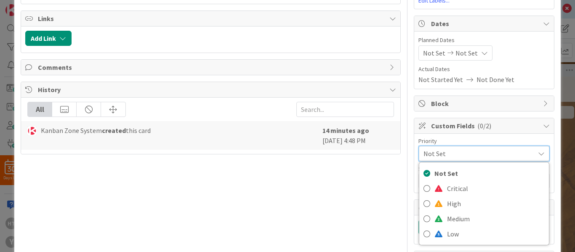
click at [371, 195] on div "Title 13 / 128 B-sample card Description HT [PERSON_NAME] just joined ht Owner …" at bounding box center [211, 123] width 380 height 461
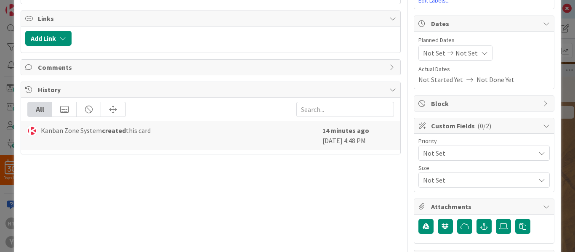
click at [450, 159] on span "Not Set" at bounding box center [477, 153] width 108 height 12
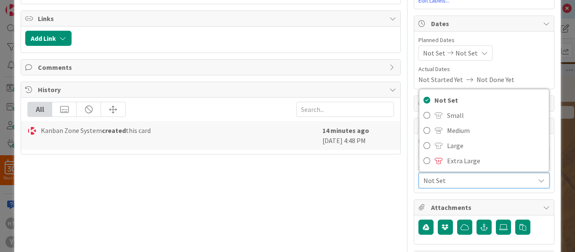
click at [390, 195] on div "Title 13 / 128 B-sample card Description HT [PERSON_NAME] joined 2 m ago ht Own…" at bounding box center [211, 123] width 380 height 461
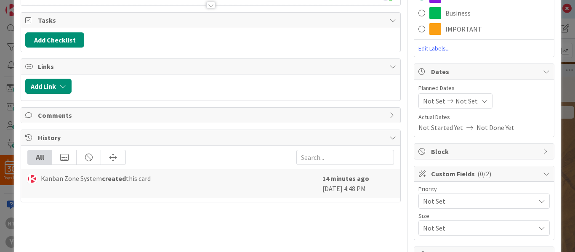
scroll to position [91, 0]
click at [481, 99] on icon at bounding box center [484, 101] width 7 height 7
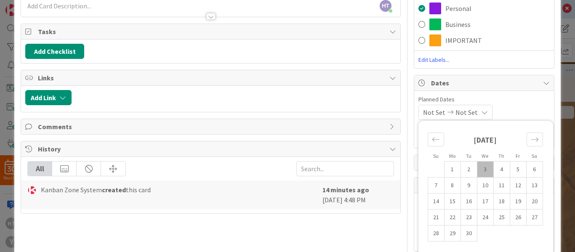
scroll to position [80, 0]
click at [358, 247] on div "Title 13 / 128 B-sample card Description HT [PERSON_NAME] joined 2 m ago ht Own…" at bounding box center [211, 183] width 380 height 460
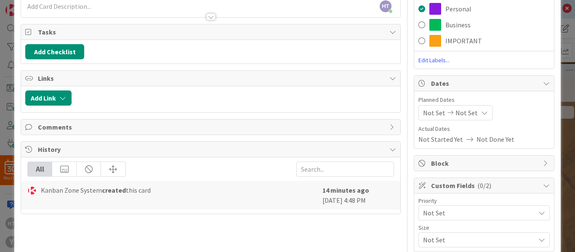
click at [358, 231] on div "Title 13 / 128 B-sample card Description HT [PERSON_NAME] joined 2 m ago ht Own…" at bounding box center [211, 183] width 380 height 460
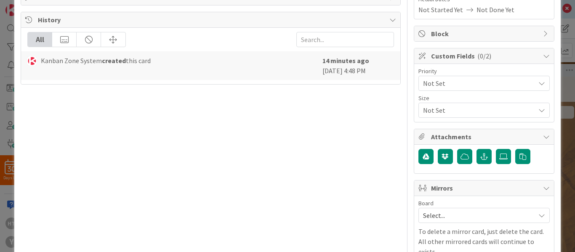
scroll to position [209, 0]
click at [470, 82] on span "Not Set" at bounding box center [477, 84] width 108 height 12
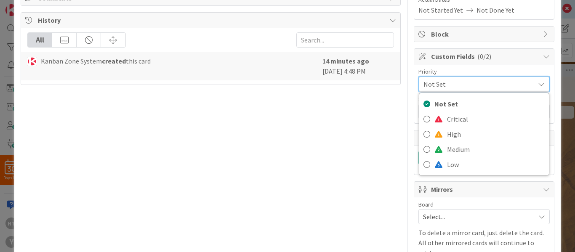
click at [494, 59] on span "Custom Fields ( 0/2 )" at bounding box center [485, 56] width 108 height 10
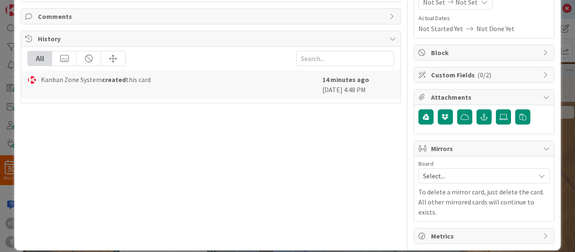
click at [494, 59] on div "Block" at bounding box center [484, 52] width 140 height 15
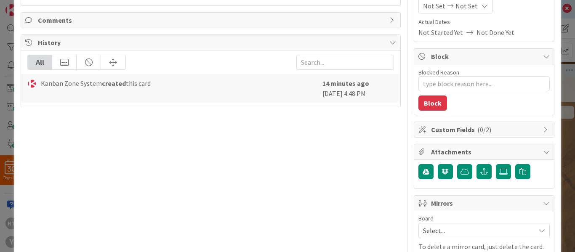
scroll to position [187, 0]
click at [463, 131] on span "Custom Fields ( 0/2 )" at bounding box center [485, 129] width 108 height 10
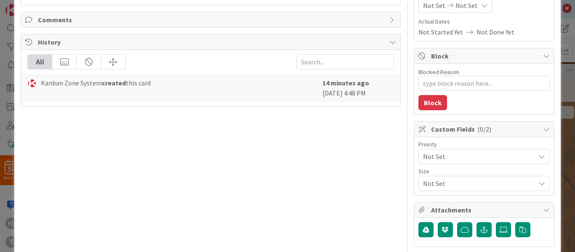
click at [347, 184] on div "Title 13 / 128 B-sample card Description HT [PERSON_NAME] joined 4 m ago ht Own…" at bounding box center [211, 101] width 380 height 511
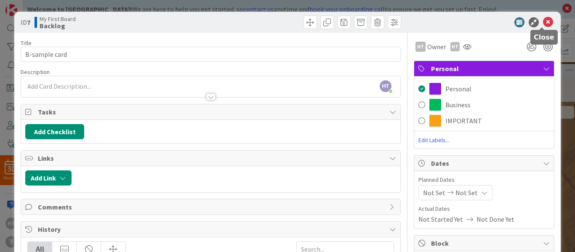
click at [543, 21] on icon at bounding box center [548, 22] width 10 height 10
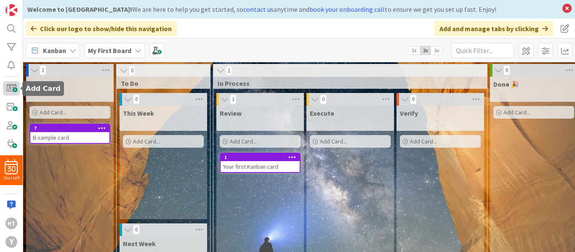
click at [12, 92] on span at bounding box center [11, 88] width 17 height 14
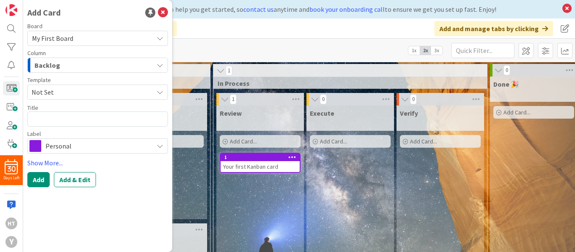
click at [162, 59] on button "Backlog" at bounding box center [97, 65] width 140 height 15
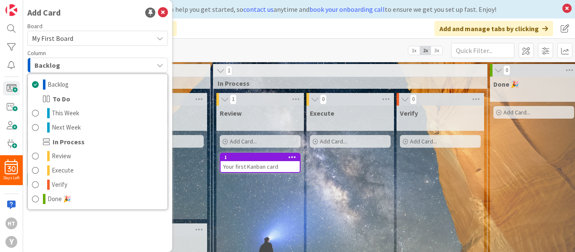
click at [109, 220] on div "Add Card Board My First Board Column Backlog Backlog To Do This Week Next Week …" at bounding box center [97, 126] width 149 height 252
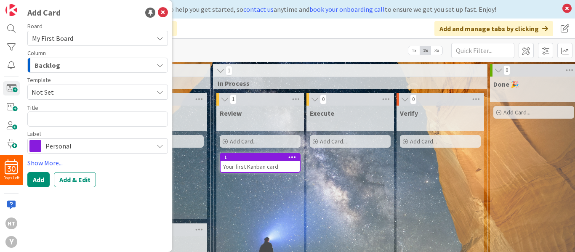
click at [159, 90] on icon at bounding box center [159, 92] width 7 height 7
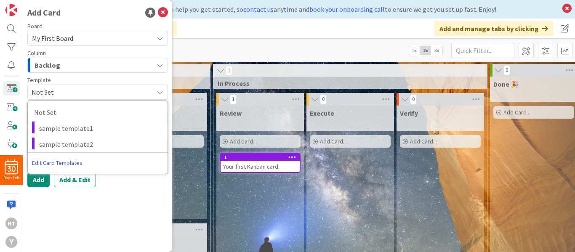
click at [73, 162] on link "Edit Card Templates" at bounding box center [57, 162] width 59 height 15
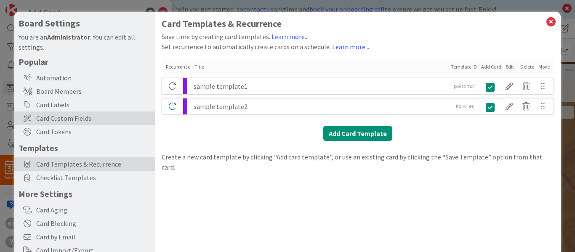
click at [70, 116] on span "Card Custom Fields" at bounding box center [93, 118] width 114 height 10
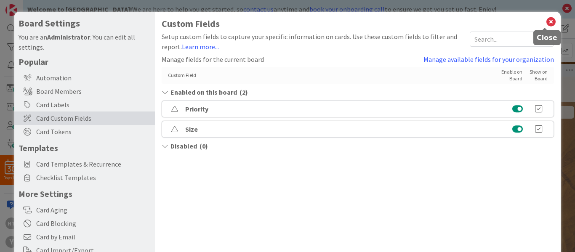
click at [545, 22] on icon at bounding box center [550, 22] width 11 height 12
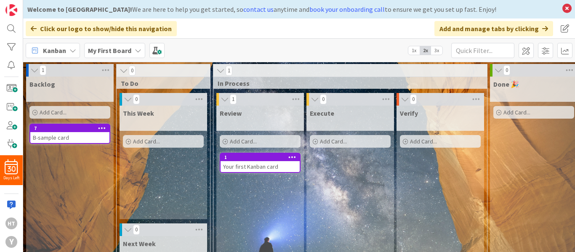
click at [77, 137] on div "B-sample card" at bounding box center [69, 137] width 79 height 11
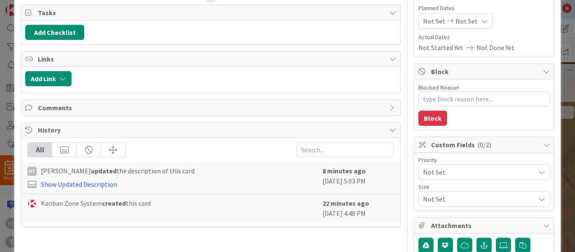
scroll to position [101, 0]
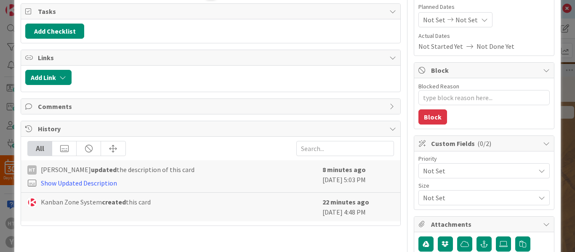
click at [181, 113] on div "Comments" at bounding box center [210, 106] width 379 height 15
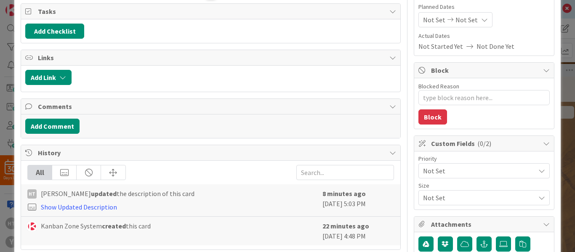
click at [181, 113] on div "Comments" at bounding box center [210, 107] width 379 height 16
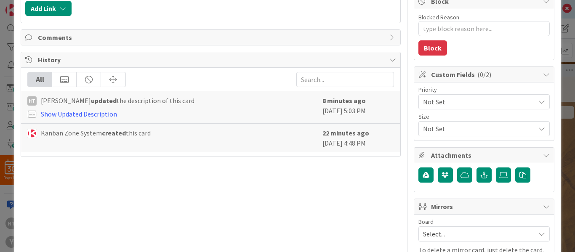
scroll to position [228, 0]
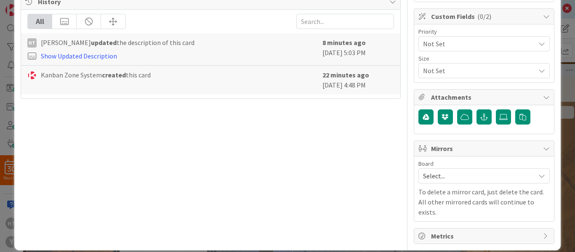
click at [447, 231] on span "Metrics" at bounding box center [485, 236] width 108 height 10
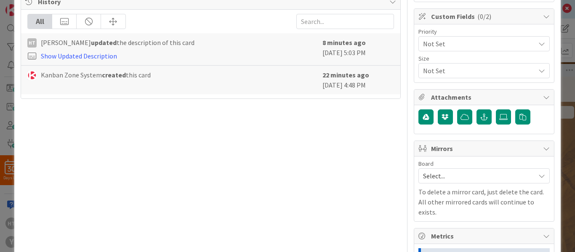
click at [538, 178] on icon at bounding box center [541, 175] width 7 height 7
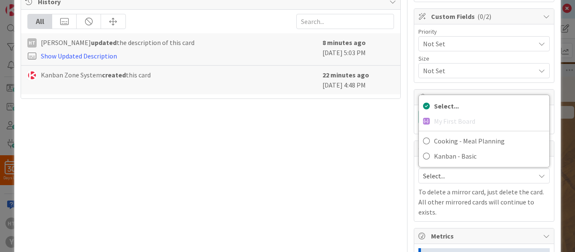
click at [339, 179] on div "Title 13 / 128 B-sample card Description HT [PERSON_NAME] just joined ht Owner …" at bounding box center [211, 96] width 380 height 582
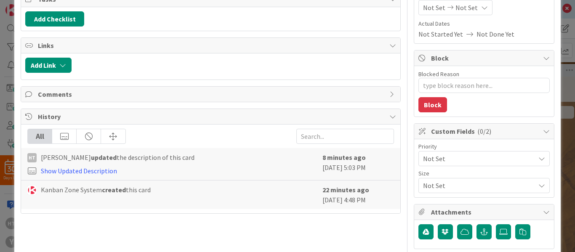
scroll to position [112, 0]
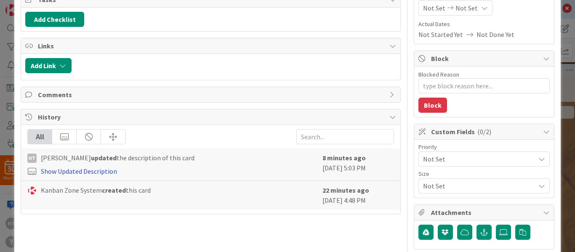
click at [90, 173] on link "Show Updated Description" at bounding box center [79, 171] width 76 height 8
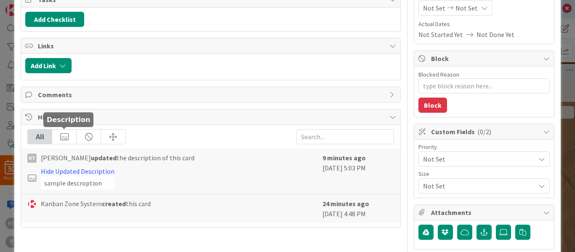
click at [61, 138] on div at bounding box center [64, 137] width 24 height 14
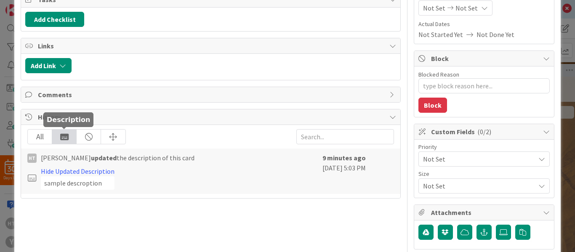
type textarea "x"
click at [86, 136] on div at bounding box center [89, 137] width 24 height 14
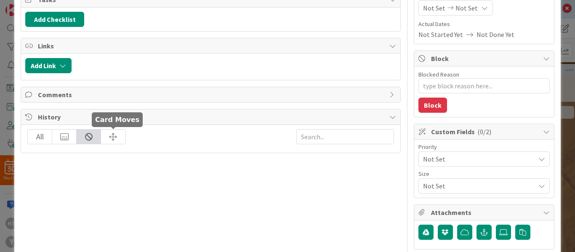
click at [111, 138] on div at bounding box center [113, 137] width 24 height 14
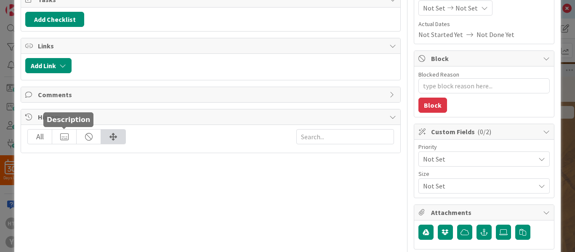
click at [65, 134] on div at bounding box center [64, 137] width 24 height 14
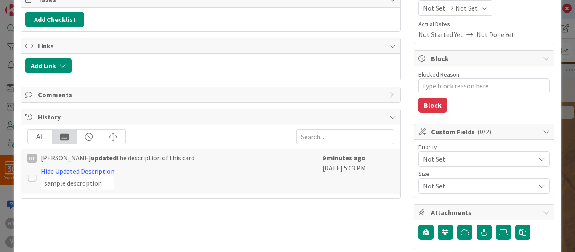
click at [42, 135] on div "All" at bounding box center [40, 137] width 24 height 14
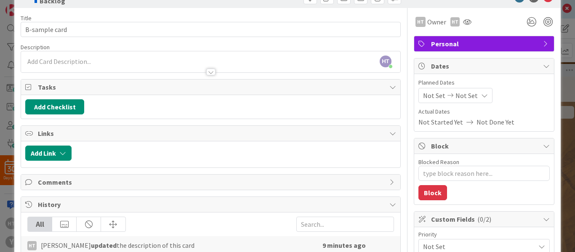
scroll to position [0, 0]
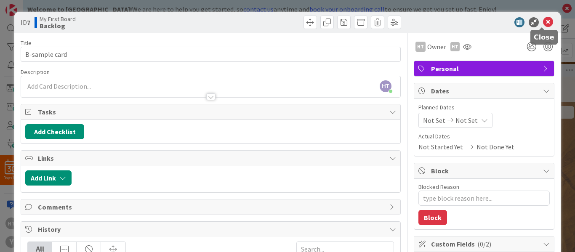
click at [543, 19] on icon at bounding box center [548, 22] width 10 height 10
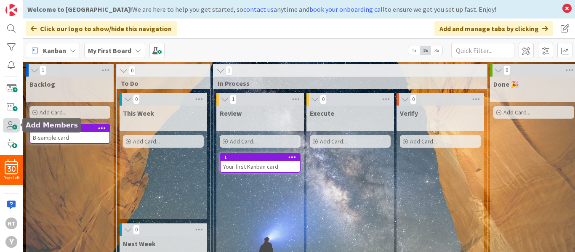
click at [9, 127] on span at bounding box center [11, 125] width 17 height 14
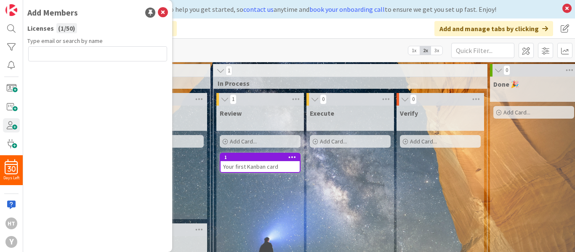
click at [45, 56] on input "text" at bounding box center [97, 53] width 139 height 15
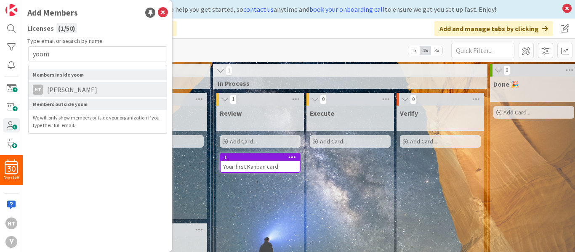
type input "yoom"
click at [51, 89] on span "[PERSON_NAME]" at bounding box center [72, 90] width 58 height 10
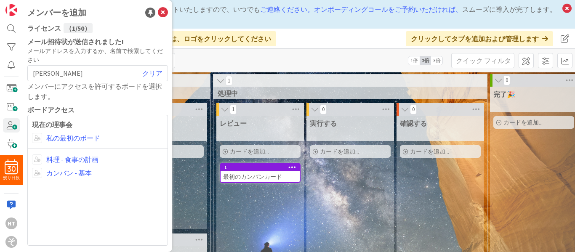
click at [37, 174] on span at bounding box center [37, 173] width 10 height 10
click at [37, 161] on span at bounding box center [37, 159] width 10 height 10
click at [37, 138] on span at bounding box center [37, 138] width 10 height 10
click at [72, 136] on font "私の最初のボード" at bounding box center [73, 138] width 54 height 8
click at [68, 160] on font "料理 - 食事の計画" at bounding box center [72, 159] width 52 height 8
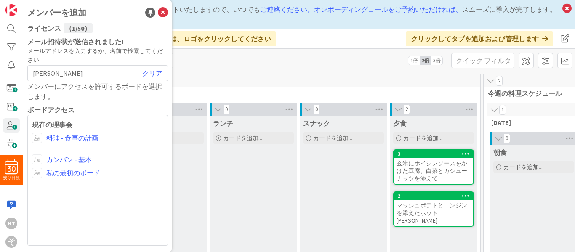
click at [37, 173] on span at bounding box center [37, 173] width 10 height 10
click at [164, 13] on icon at bounding box center [163, 13] width 10 height 10
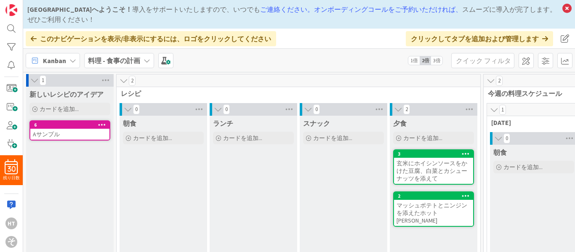
click at [164, 13] on font "導入をサポートいたしますので、" at bounding box center [182, 9] width 101 height 8
click at [117, 62] on font "料理 - 食事の計画" at bounding box center [114, 60] width 52 height 8
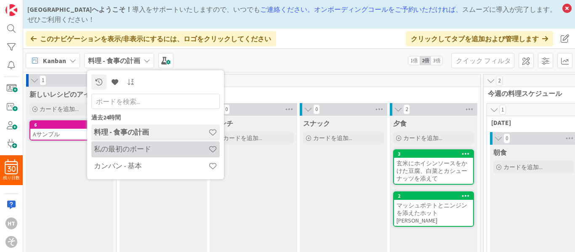
click at [125, 150] on font "私の最初のボード" at bounding box center [122, 148] width 57 height 9
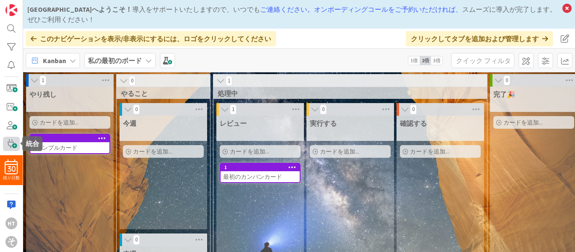
click at [15, 148] on span at bounding box center [11, 144] width 17 height 14
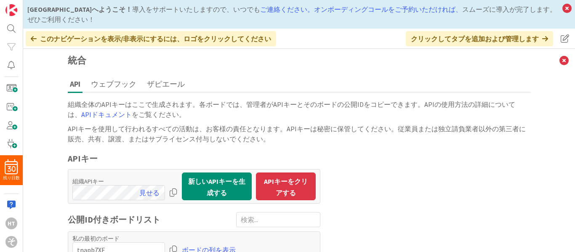
scroll to position [76, 0]
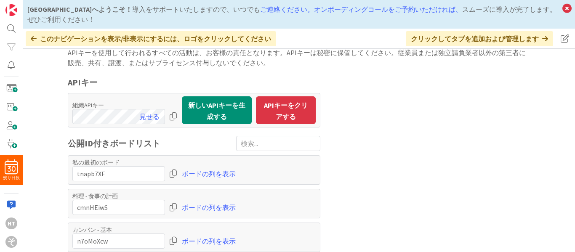
click at [210, 183] on div "私の最初のボード ボードの列を表示" at bounding box center [194, 169] width 252 height 29
click at [195, 172] on font "ボードの列を表示" at bounding box center [209, 174] width 54 height 8
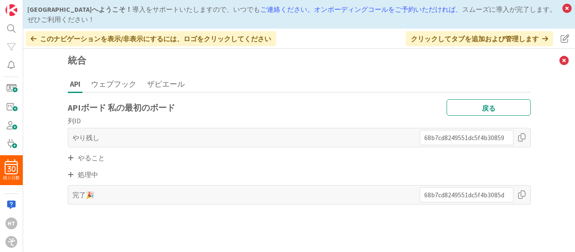
click at [72, 158] on icon at bounding box center [71, 157] width 6 height 7
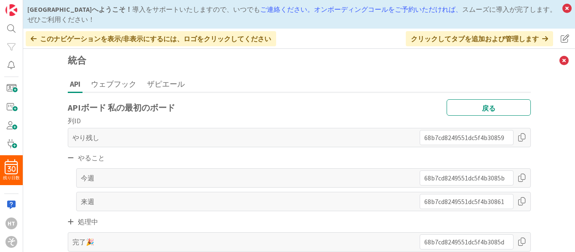
click at [521, 176] on div at bounding box center [521, 177] width 8 height 15
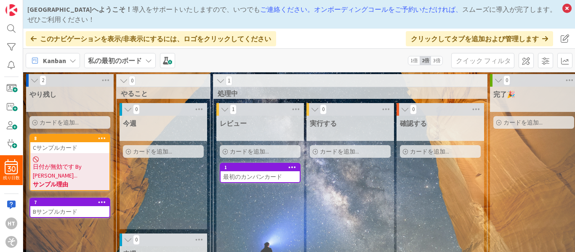
click at [70, 164] on font "日付が無効です By [PERSON_NAME]..." at bounding box center [57, 171] width 49 height 16
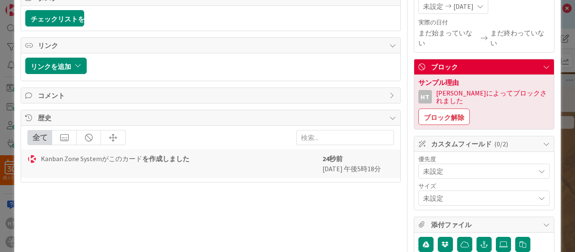
scroll to position [114, 0]
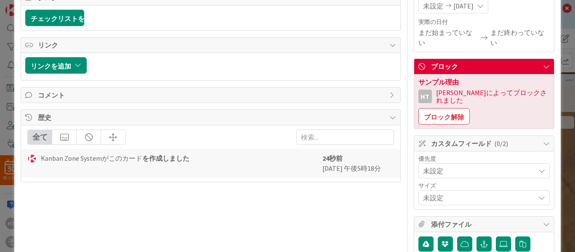
click at [440, 128] on div "ht 所有者 ht 重要 日付 予定日 未設定 [DATE] 実際の日付 まだ始まっていない まだ終わっていない ブロック サンプル理由 ht harukaに…" at bounding box center [483, 216] width 140 height 597
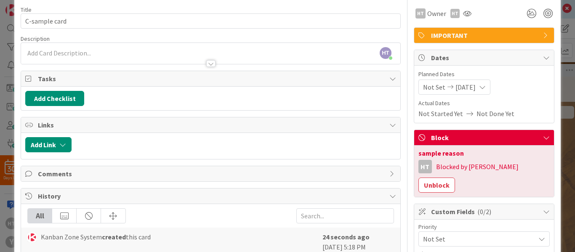
scroll to position [0, 0]
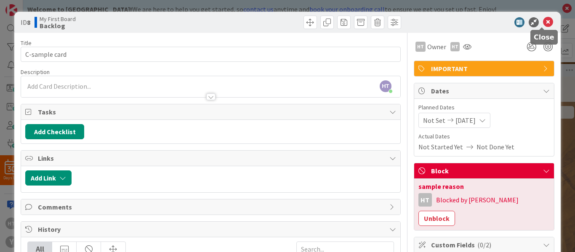
click at [543, 21] on icon at bounding box center [548, 22] width 10 height 10
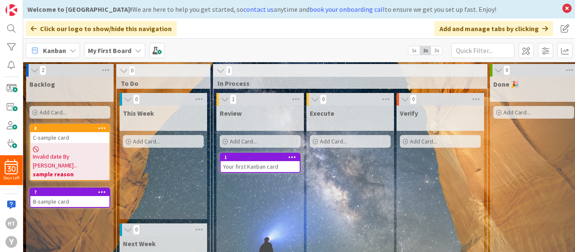
drag, startPoint x: 80, startPoint y: 183, endPoint x: 185, endPoint y: 185, distance: 104.8
click at [185, 185] on div "This Week Add Card..." at bounding box center [162, 163] width 87 height 114
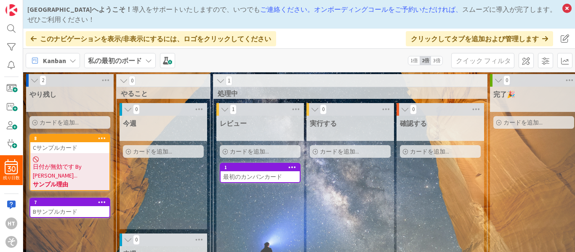
click at [73, 167] on font "日付が無効です By [PERSON_NAME]..." at bounding box center [57, 171] width 49 height 16
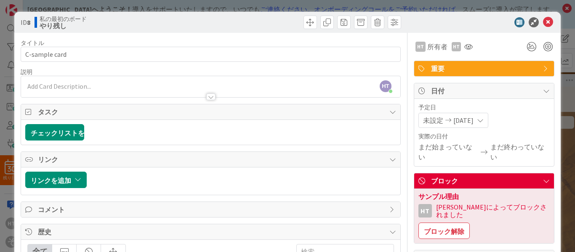
click at [434, 117] on font "未設定" at bounding box center [433, 120] width 20 height 8
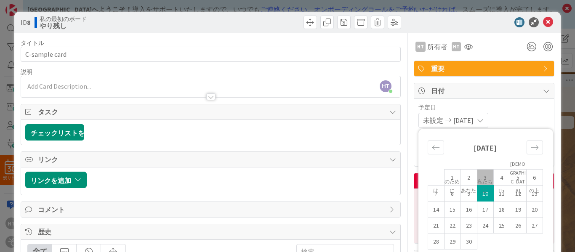
click at [512, 176] on li "[DEMOGRAPHIC_DATA]" at bounding box center [517, 176] width 16 height 35
click at [516, 180] on font "5" at bounding box center [517, 178] width 3 height 8
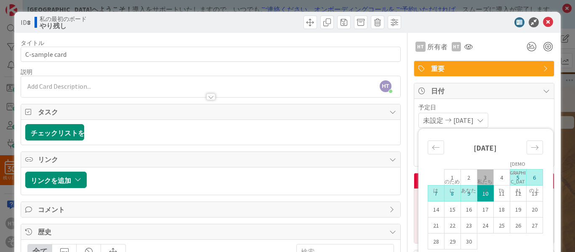
type input "[DATE]"
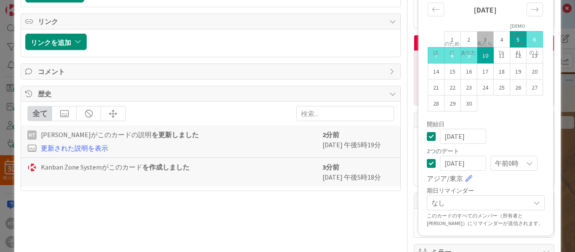
scroll to position [138, 0]
click at [560, 142] on div "ID 8 私の最初のボード やり残し タイトル 13 / 128 C-sample card 説明 HT [PERSON_NAME] 参加したばかり ht 所…" at bounding box center [287, 126] width 575 height 252
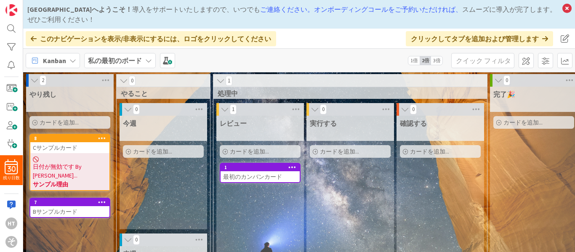
click at [68, 164] on font "日付が無効です By [PERSON_NAME]..." at bounding box center [57, 171] width 49 height 16
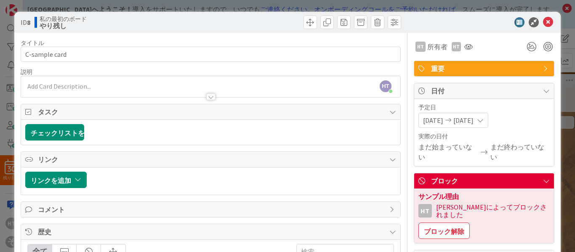
scroll to position [5, 0]
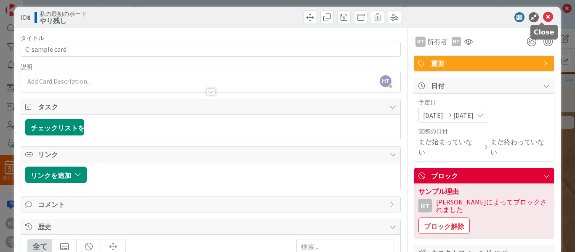
click at [543, 19] on icon at bounding box center [548, 17] width 10 height 10
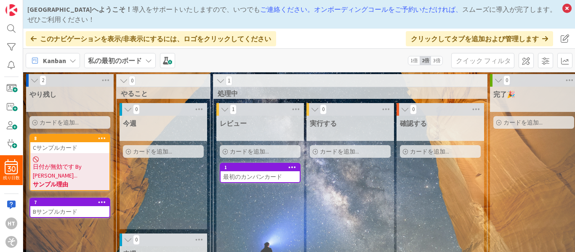
click at [73, 165] on font "日付が無効です By [PERSON_NAME]..." at bounding box center [57, 171] width 49 height 16
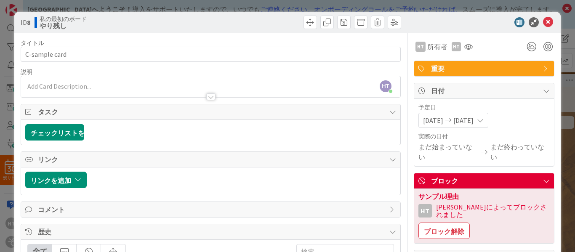
click at [443, 121] on font "[DATE]" at bounding box center [433, 120] width 20 height 8
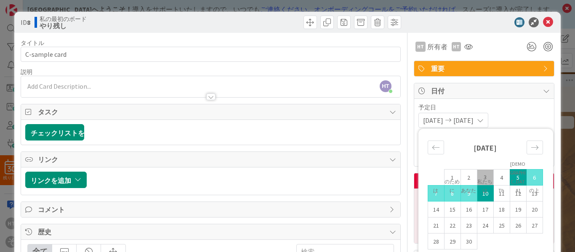
click at [483, 180] on font "3" at bounding box center [484, 178] width 3 height 8
type input "[DATE]"
click at [543, 105] on span "予定日" at bounding box center [483, 107] width 131 height 9
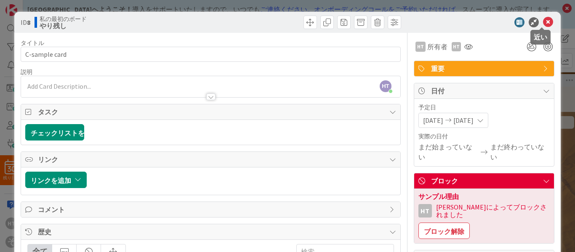
click at [543, 21] on icon at bounding box center [548, 22] width 10 height 10
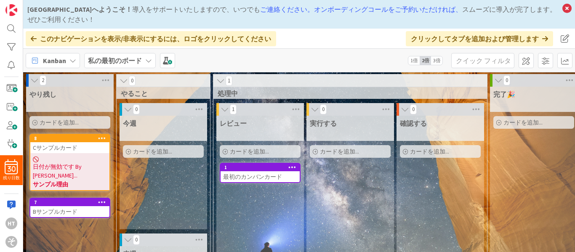
click at [75, 171] on span "日付が無効です By [PERSON_NAME]..." at bounding box center [70, 171] width 74 height 18
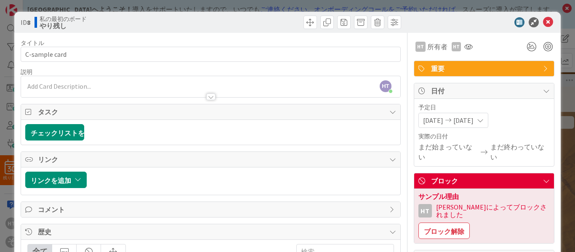
click at [439, 125] on span "[DATE]" at bounding box center [433, 120] width 20 height 10
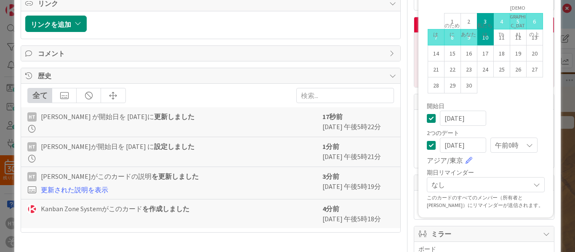
scroll to position [159, 0]
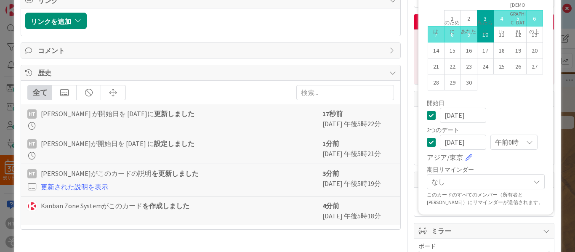
click at [547, 156] on div "優先度 未設定 サイズ 未設定" at bounding box center [484, 136] width 140 height 58
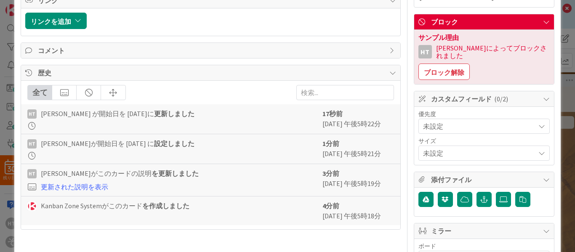
click at [559, 153] on div "ID 8 私の最初のボード やり残し タイトル 13 / 128 C-sample card 説明 HT [PERSON_NAME] 参加したばかり ht 所…" at bounding box center [287, 126] width 575 height 252
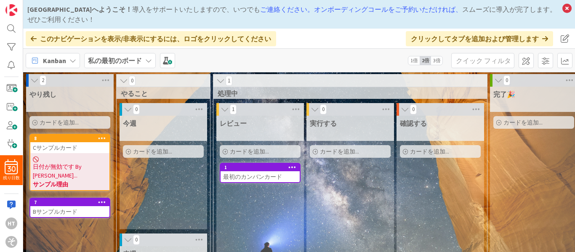
click at [72, 180] on b "サンプル理由" at bounding box center [70, 184] width 74 height 8
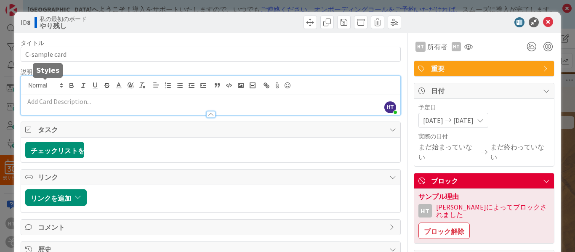
click at [50, 87] on div "HT haruka [PERSON_NAME] 2分前に参加" at bounding box center [210, 95] width 379 height 39
click at [142, 161] on div "チェックリストを追加" at bounding box center [210, 150] width 379 height 25
click at [543, 21] on icon at bounding box center [548, 22] width 10 height 10
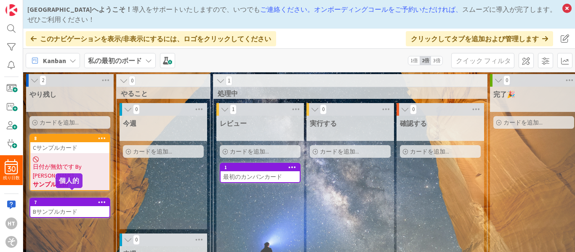
click at [79, 199] on div "7" at bounding box center [71, 202] width 75 height 6
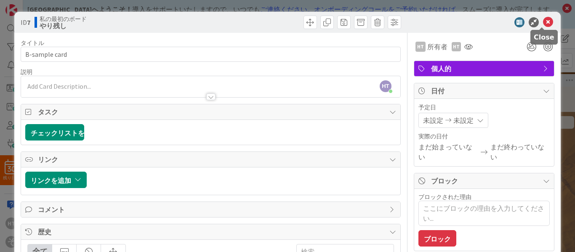
click at [545, 20] on icon at bounding box center [548, 22] width 10 height 10
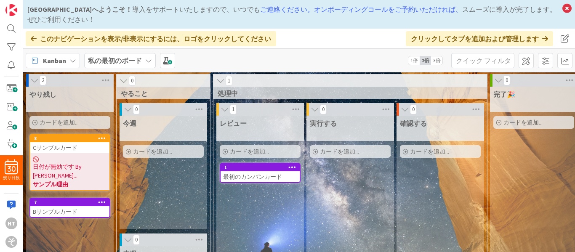
click at [48, 180] on b "サンプル理由" at bounding box center [70, 184] width 74 height 8
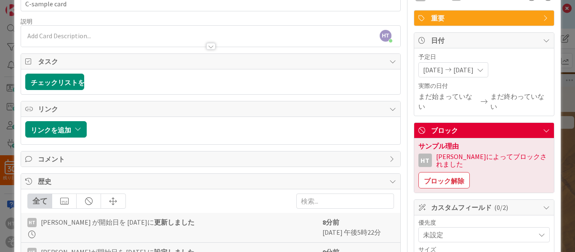
scroll to position [51, 0]
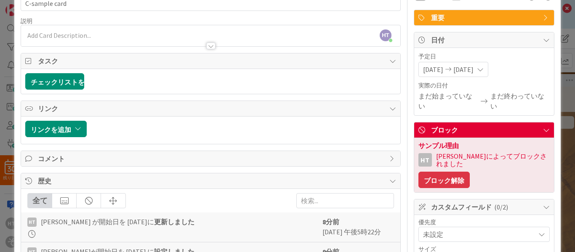
click at [444, 176] on font "ブロック解除" at bounding box center [444, 180] width 40 height 8
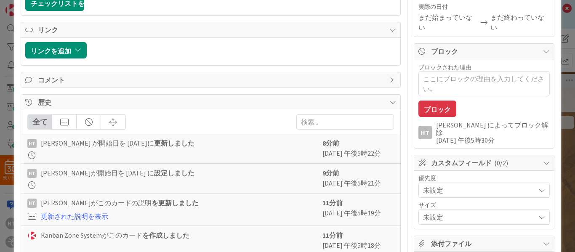
scroll to position [130, 0]
click at [90, 219] on font "更新された説明を表示" at bounding box center [74, 216] width 67 height 8
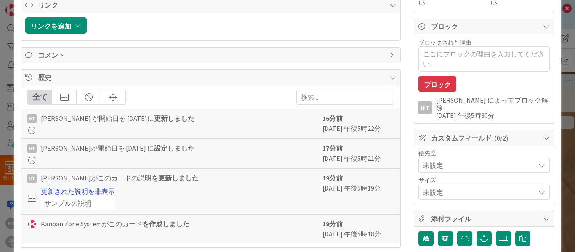
scroll to position [155, 0]
click at [53, 56] on font "コメント" at bounding box center [51, 54] width 27 height 8
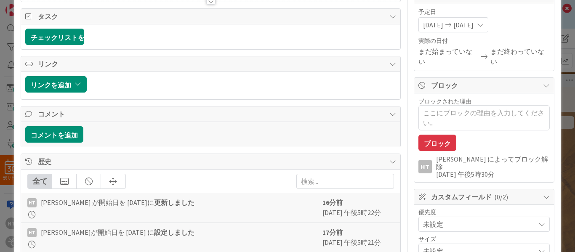
scroll to position [96, 0]
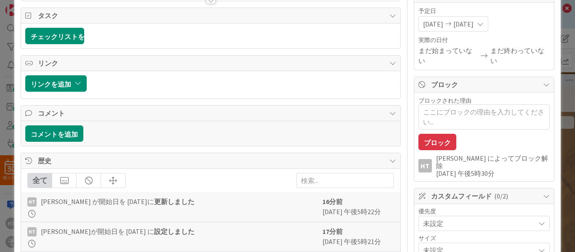
click at [125, 114] on span "コメント" at bounding box center [211, 113] width 347 height 10
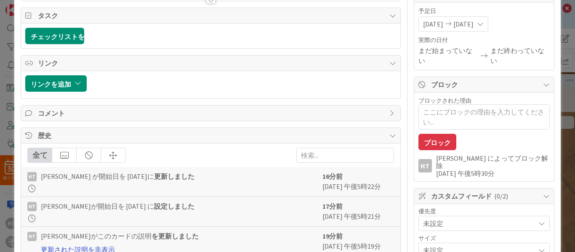
click at [140, 62] on span "リンク" at bounding box center [211, 63] width 347 height 10
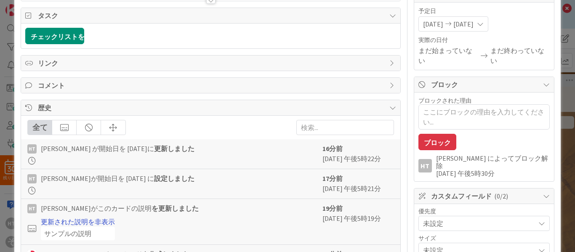
click at [157, 17] on span "タスク" at bounding box center [211, 16] width 347 height 10
type textarea "x"
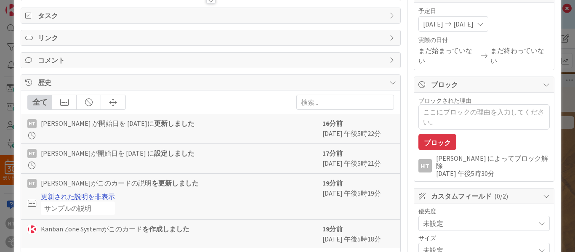
scroll to position [0, 0]
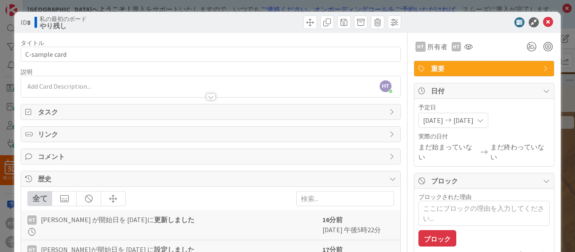
click at [47, 86] on div "HT haruka [PERSON_NAME] 2分前に参加" at bounding box center [210, 86] width 379 height 21
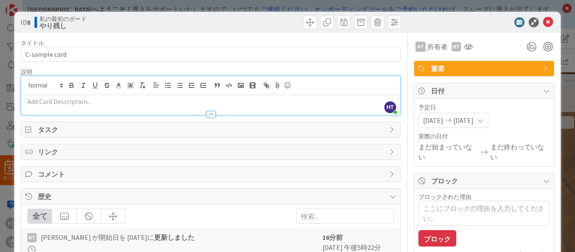
click at [36, 106] on div at bounding box center [210, 110] width 379 height 9
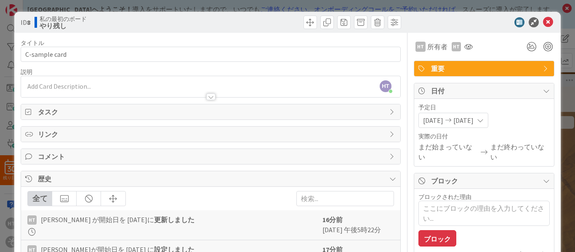
click at [38, 83] on p at bounding box center [210, 87] width 371 height 10
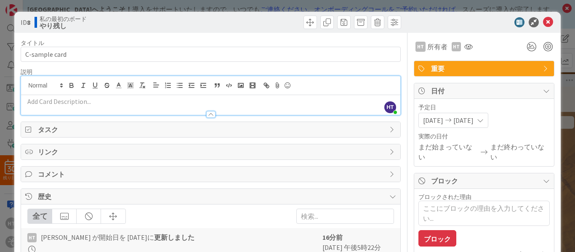
click at [34, 103] on p at bounding box center [210, 102] width 371 height 10
click at [543, 22] on icon at bounding box center [548, 22] width 10 height 10
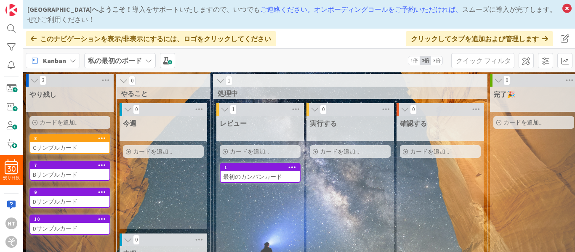
click at [71, 201] on font "Dサンプルカード" at bounding box center [55, 202] width 45 height 8
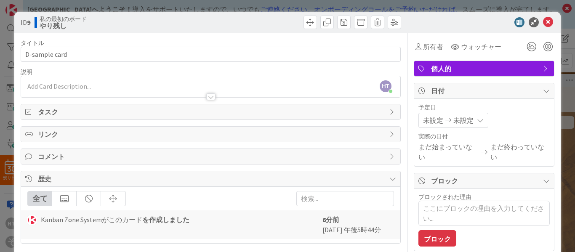
click at [152, 193] on div "全て" at bounding box center [210, 198] width 366 height 15
click at [5, 16] on div "ID 9 私の最初のボード やり残し タイトル 13 / 128 D-sample card 説明 HT [PERSON_NAME] 参加したばかり 所有者 …" at bounding box center [287, 126] width 575 height 252
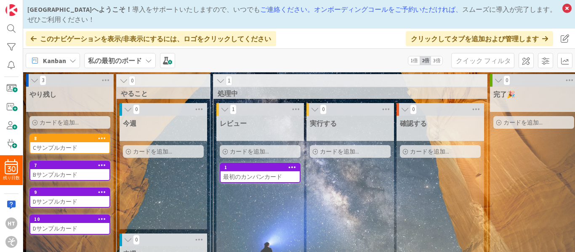
click at [83, 204] on div "Dサンプルカード" at bounding box center [69, 201] width 79 height 11
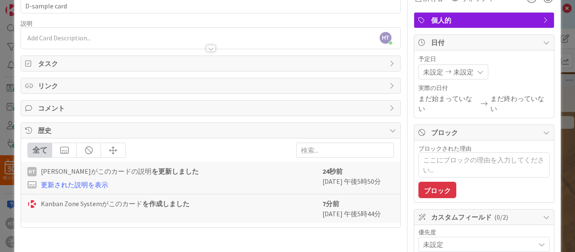
scroll to position [49, 0]
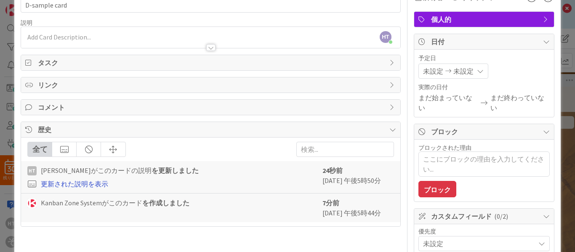
click at [80, 184] on font "更新された説明を表示" at bounding box center [74, 184] width 67 height 8
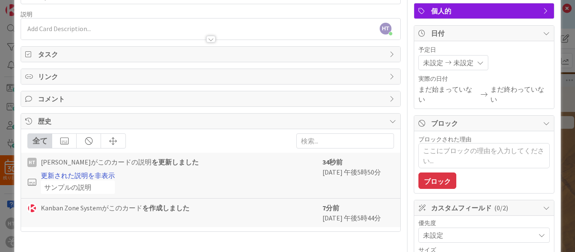
scroll to position [0, 0]
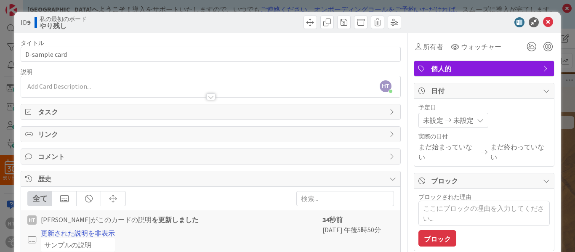
click at [8, 188] on div "ID 9 私の最初のボード やり残し タイトル 13 / 128 D-sample card 説明 HT [PERSON_NAME] 参加したばかり 所有者 …" at bounding box center [287, 126] width 575 height 252
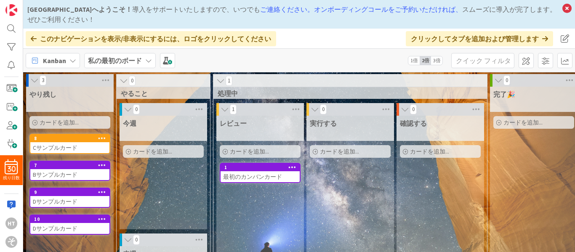
scroll to position [0, 0]
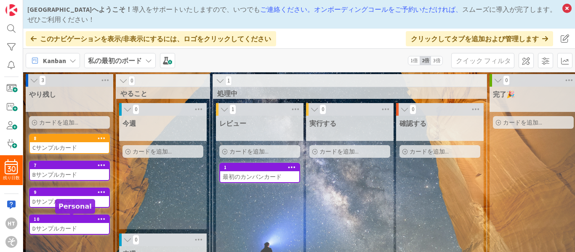
click at [56, 222] on div "10" at bounding box center [71, 219] width 75 height 6
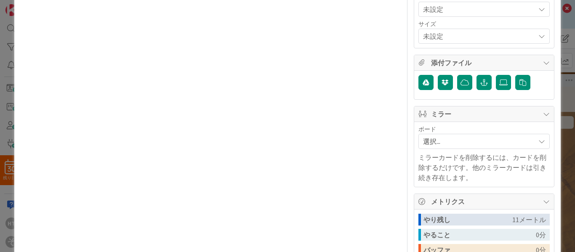
scroll to position [284, 0]
click at [441, 141] on span "選択..." at bounding box center [477, 141] width 108 height 12
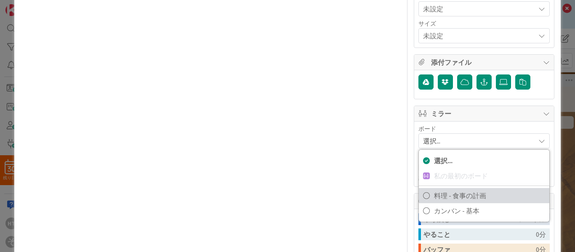
click at [440, 193] on font "料理 - 食事の計画" at bounding box center [460, 195] width 52 height 8
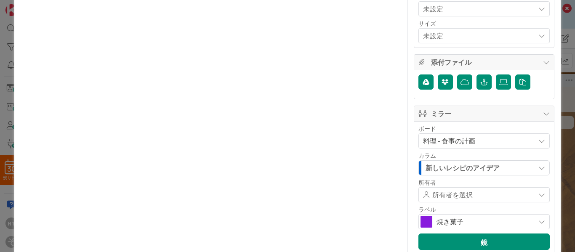
click at [378, 148] on div "タイトル 13 / 128 D-sample card 説明 HT [PERSON_NAME] just joined 所有者 ウォッチャー 個人的 タスク …" at bounding box center [211, 102] width 380 height 706
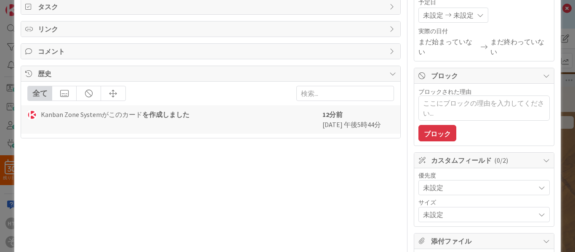
scroll to position [0, 0]
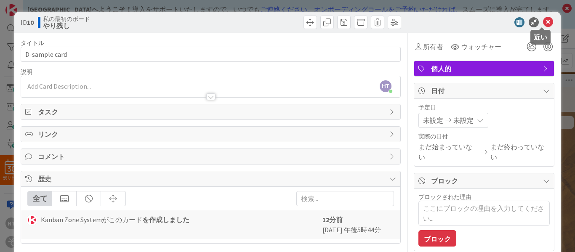
click at [543, 22] on icon at bounding box center [548, 22] width 10 height 10
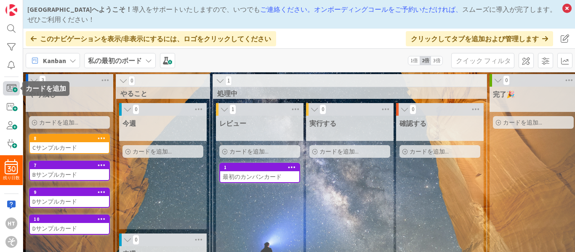
click at [12, 91] on span at bounding box center [11, 88] width 17 height 14
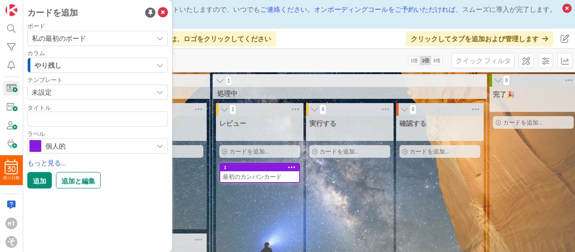
click at [163, 89] on icon at bounding box center [159, 92] width 7 height 7
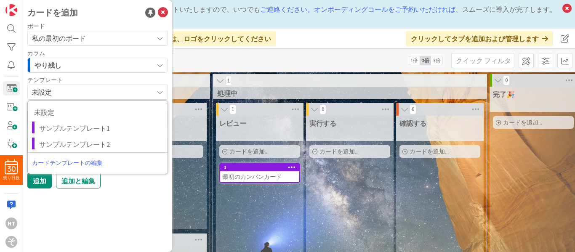
click at [93, 161] on font "カードテンプレートの編集" at bounding box center [67, 163] width 71 height 8
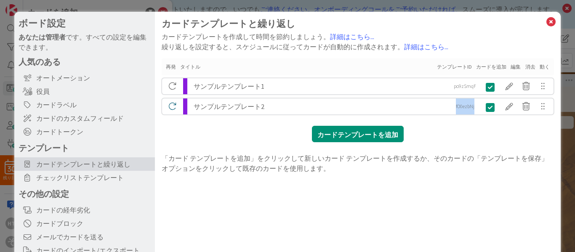
drag, startPoint x: 445, startPoint y: 106, endPoint x: 472, endPoint y: 109, distance: 27.5
click at [472, 109] on div "fO0ezbNj" at bounding box center [464, 106] width 29 height 16
copy font "fO0ezbNj"
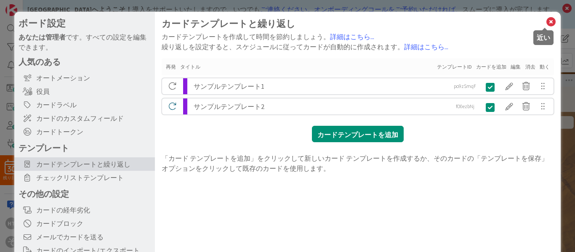
click at [545, 20] on icon at bounding box center [550, 22] width 11 height 12
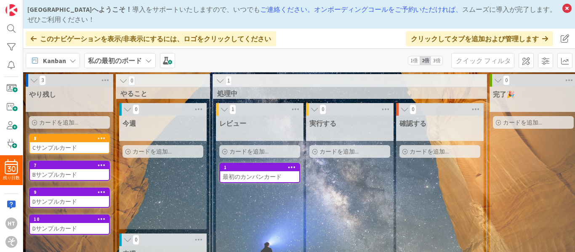
click at [71, 172] on font "Bサンプルカード" at bounding box center [54, 175] width 45 height 8
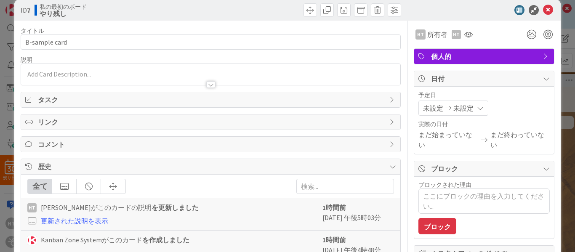
scroll to position [12, 0]
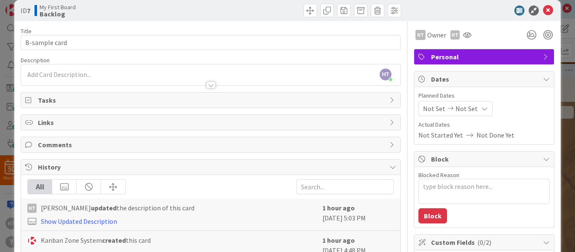
click at [518, 59] on span "Personal" at bounding box center [485, 57] width 108 height 10
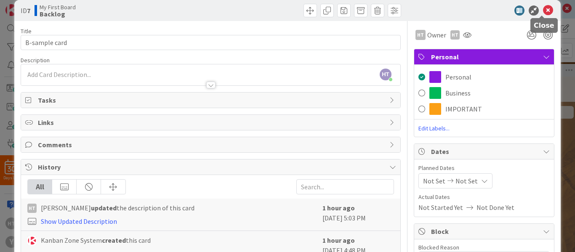
click at [543, 11] on icon at bounding box center [548, 10] width 10 height 10
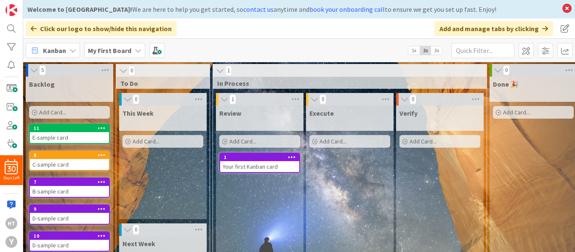
click at [59, 132] on div "E-sample card" at bounding box center [69, 137] width 79 height 11
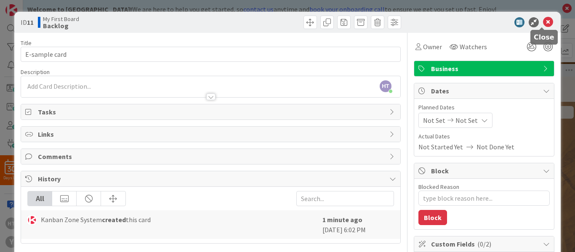
click at [543, 24] on icon at bounding box center [548, 22] width 10 height 10
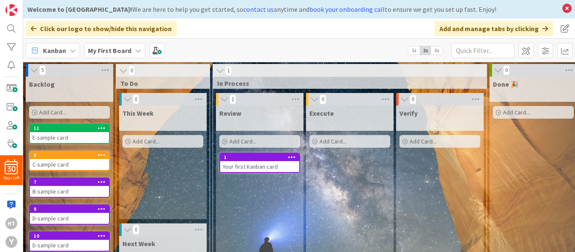
scroll to position [113, 0]
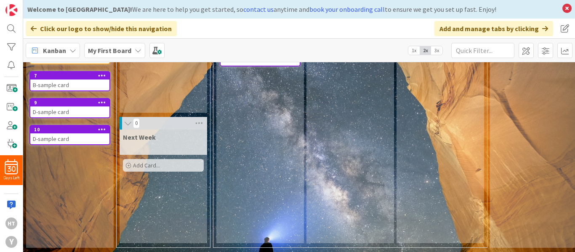
click at [74, 133] on div "D-sample card" at bounding box center [69, 138] width 79 height 11
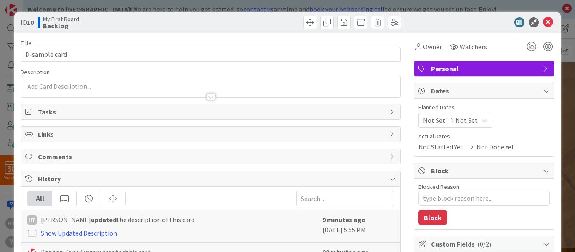
type textarea "x"
click at [543, 23] on icon at bounding box center [548, 22] width 10 height 10
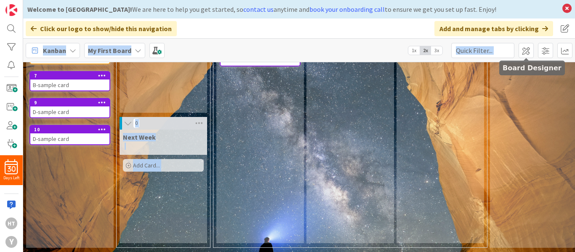
drag, startPoint x: 541, startPoint y: 23, endPoint x: 443, endPoint y: 156, distance: 165.6
click at [443, 156] on div "Welcome to [GEOGRAPHIC_DATA]! We are here to help you get started, so contact u…" at bounding box center [298, 126] width 551 height 252
click at [252, 105] on div "Review Add Card... 1 Your first Kanban card" at bounding box center [259, 121] width 87 height 244
